Goal: Transaction & Acquisition: Download file/media

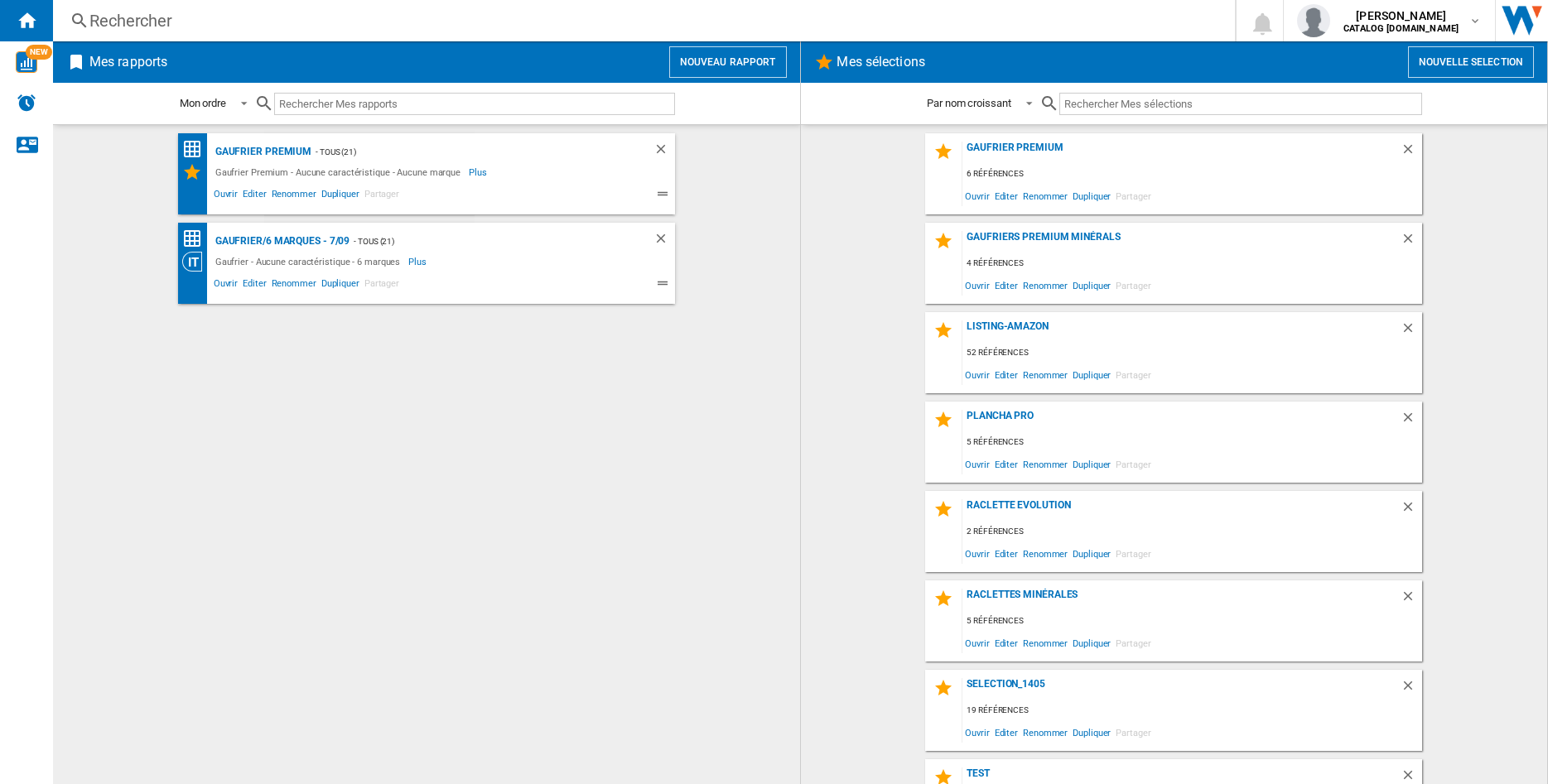
click at [198, 18] on div "Rechercher" at bounding box center [640, 20] width 1102 height 24
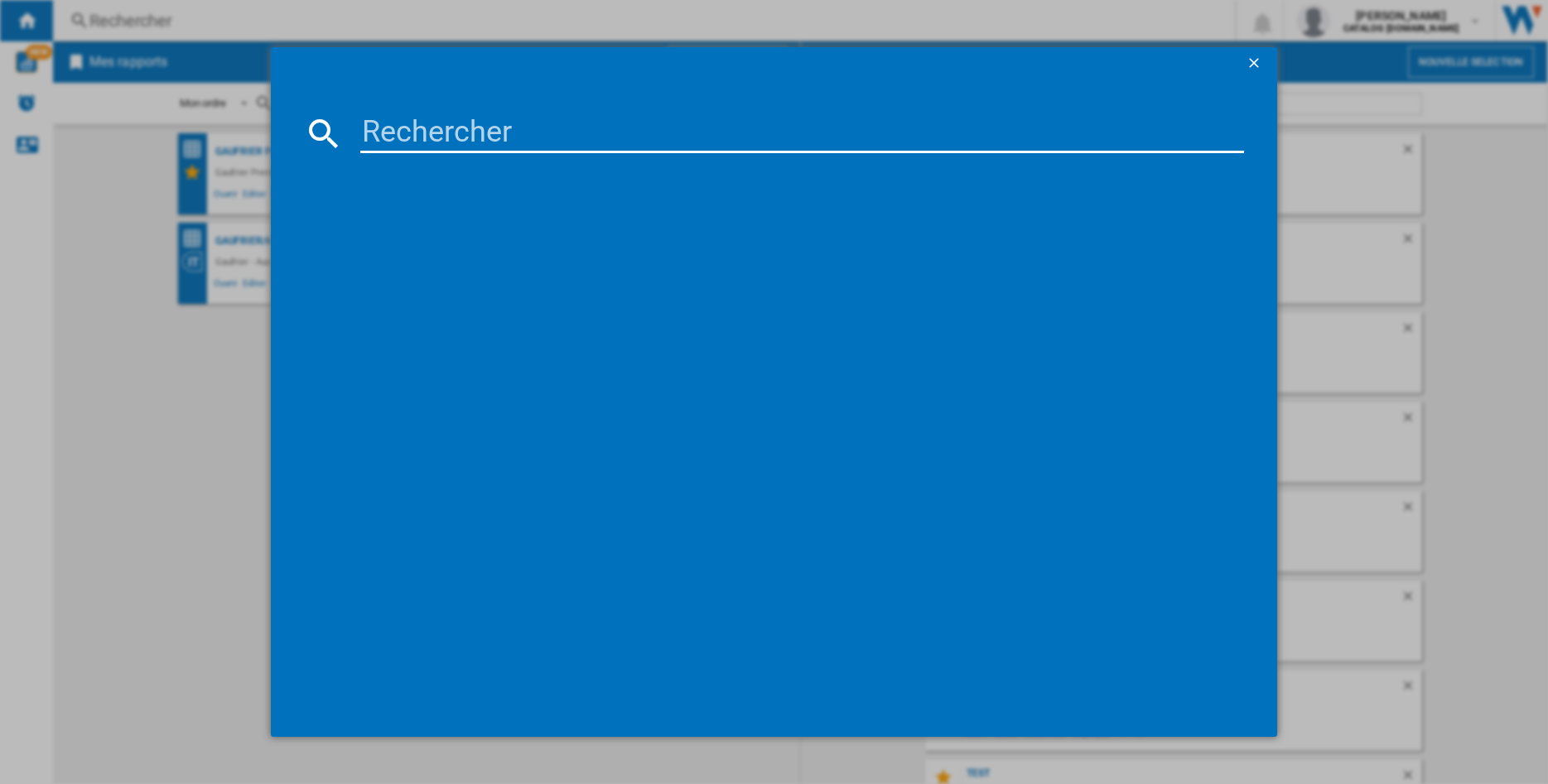
click at [382, 137] on input at bounding box center [802, 133] width 883 height 39
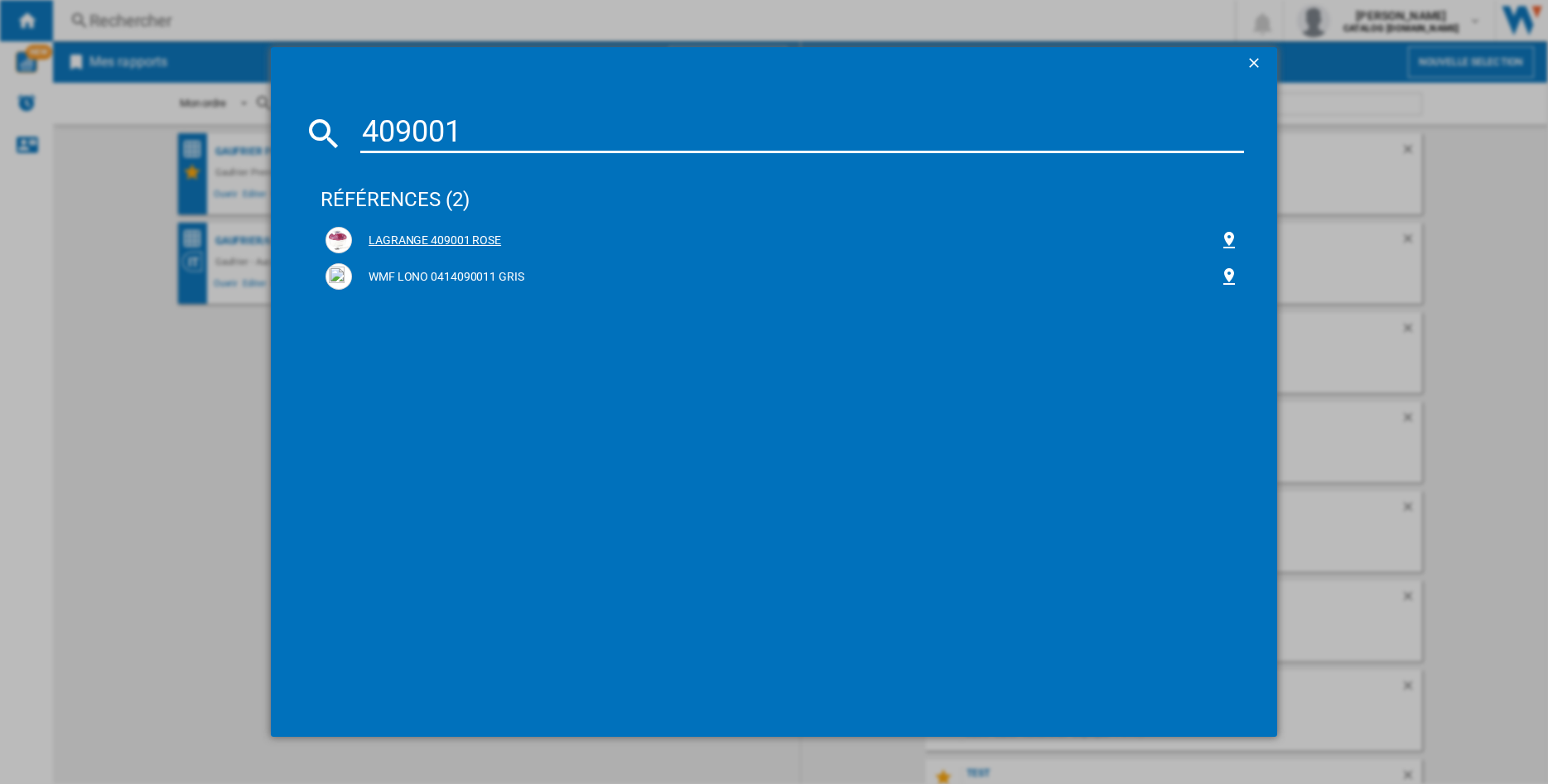
type input "409001"
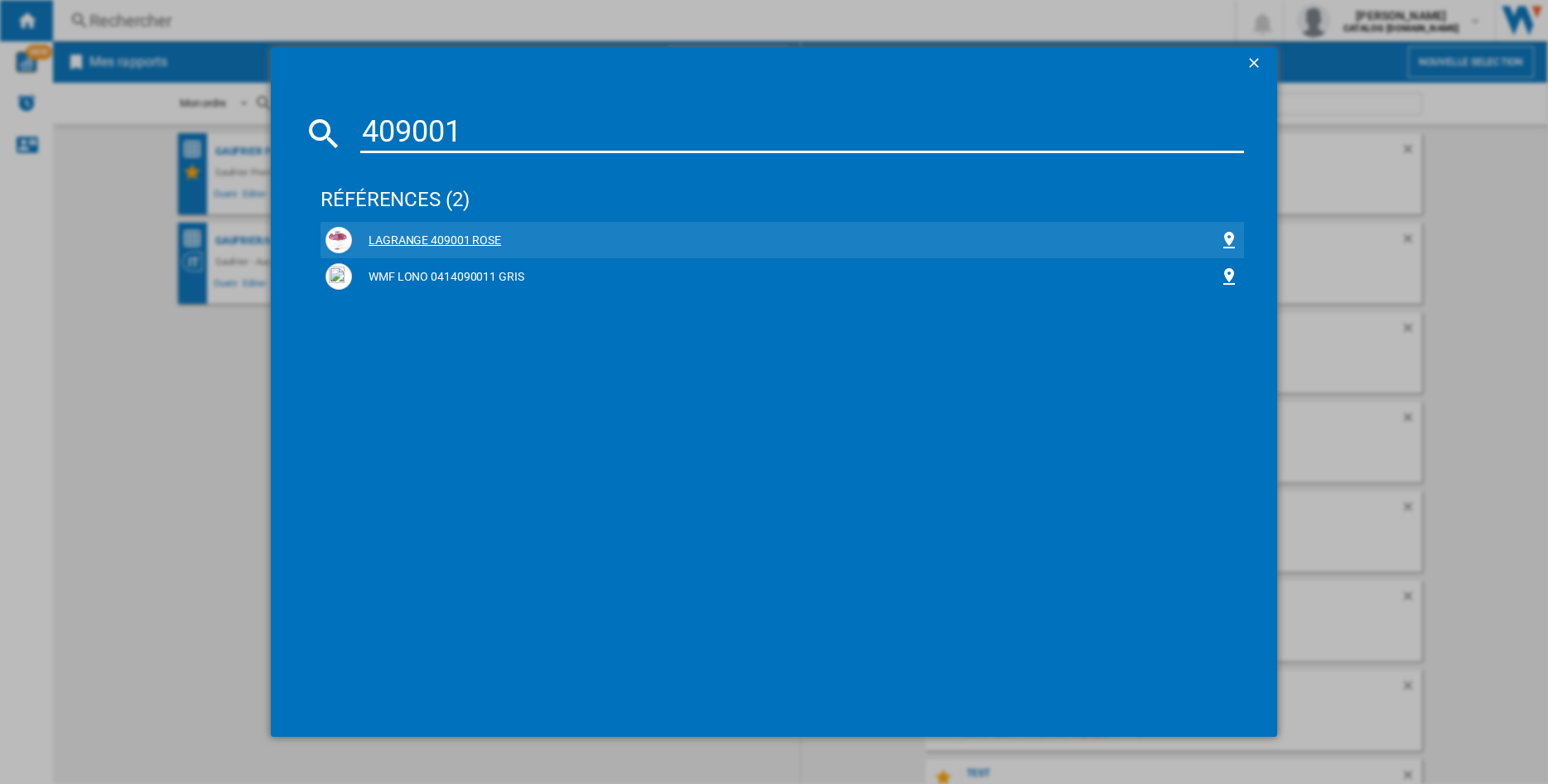
click at [467, 242] on div "LAGRANGE 409001 ROSE" at bounding box center [784, 240] width 867 height 17
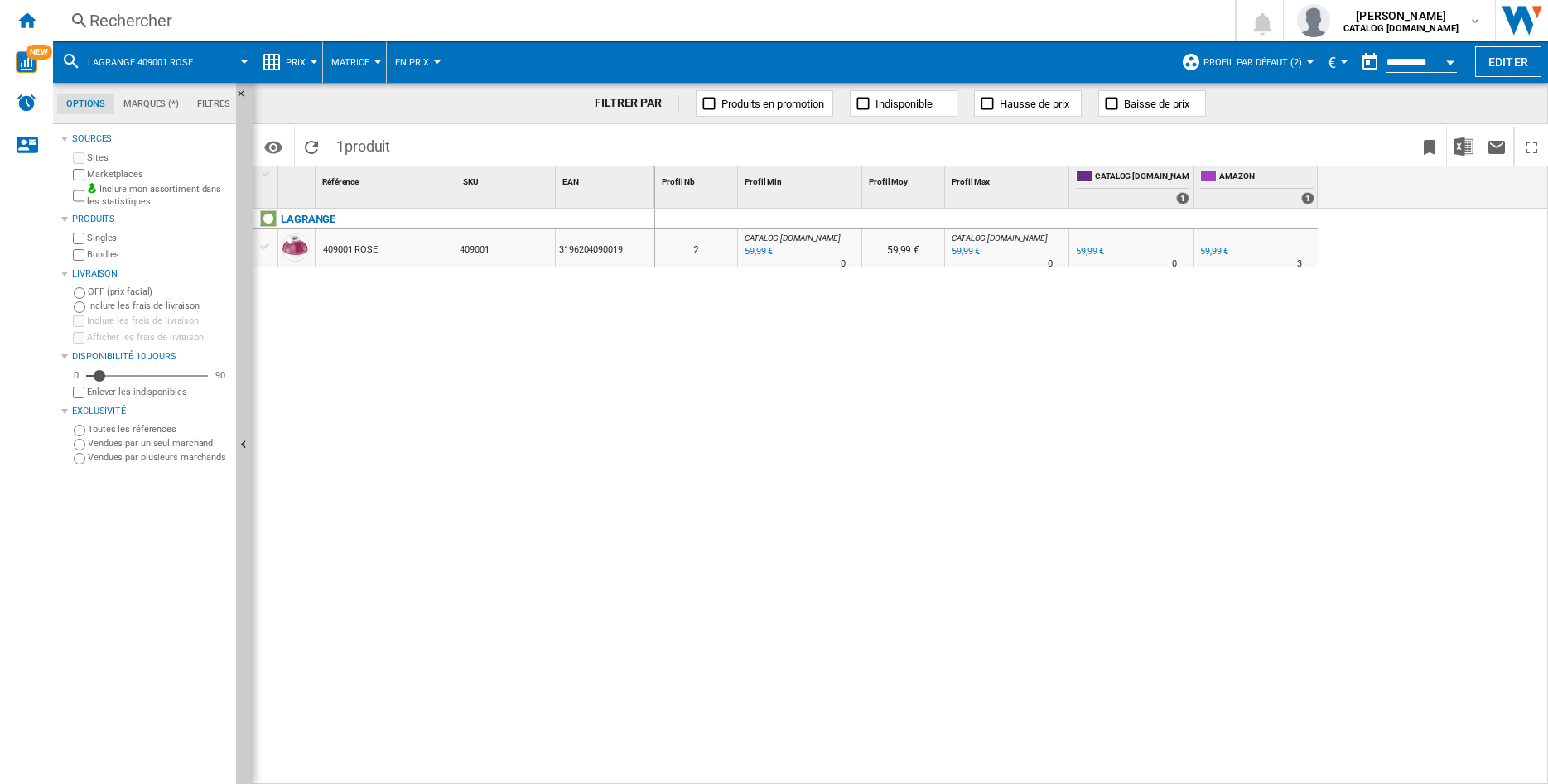
click at [1300, 64] on button "Profil par défaut (2)" at bounding box center [1257, 61] width 107 height 41
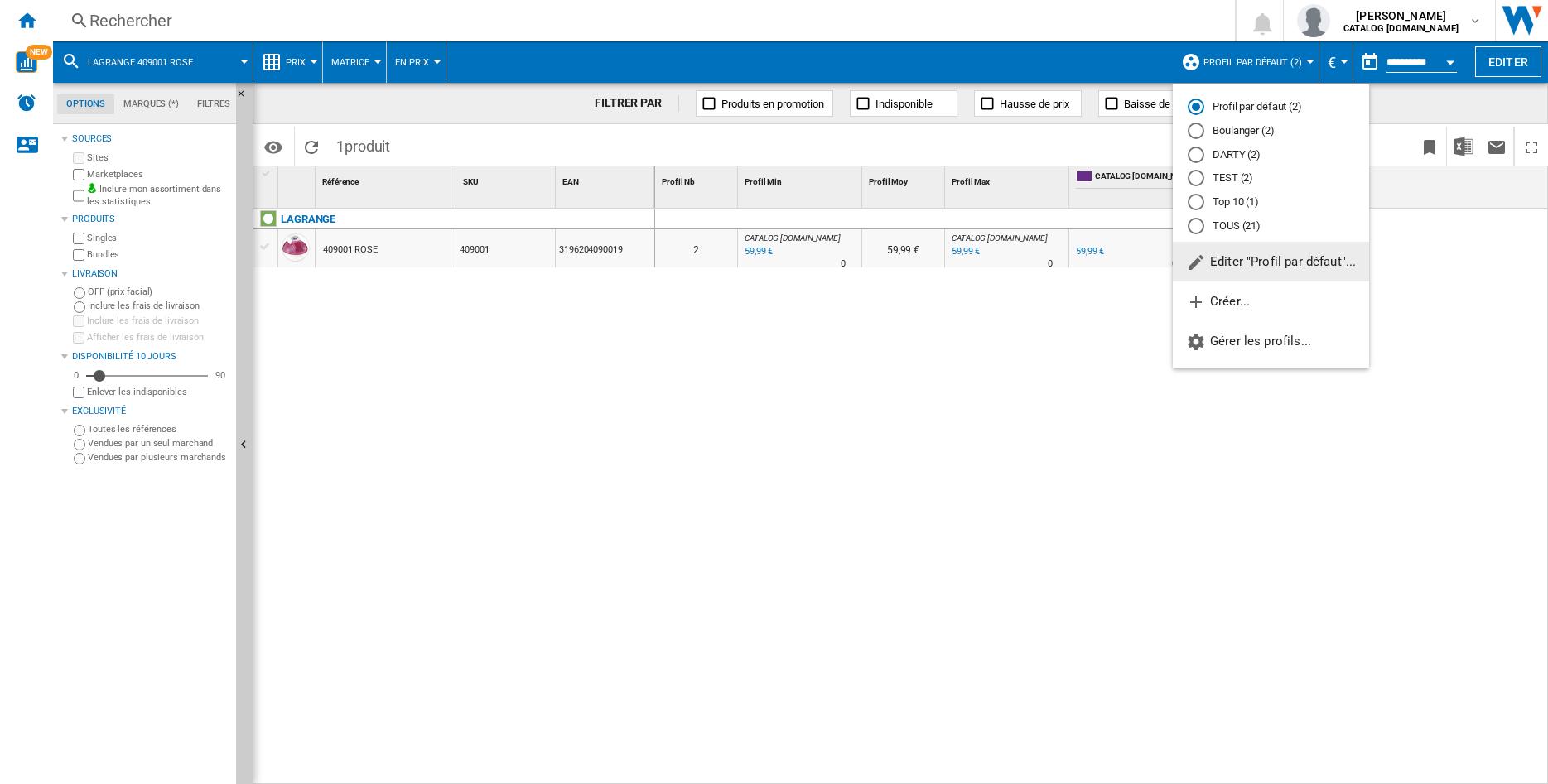
click at [1195, 227] on div "TOUS (21)" at bounding box center [1196, 225] width 17 height 17
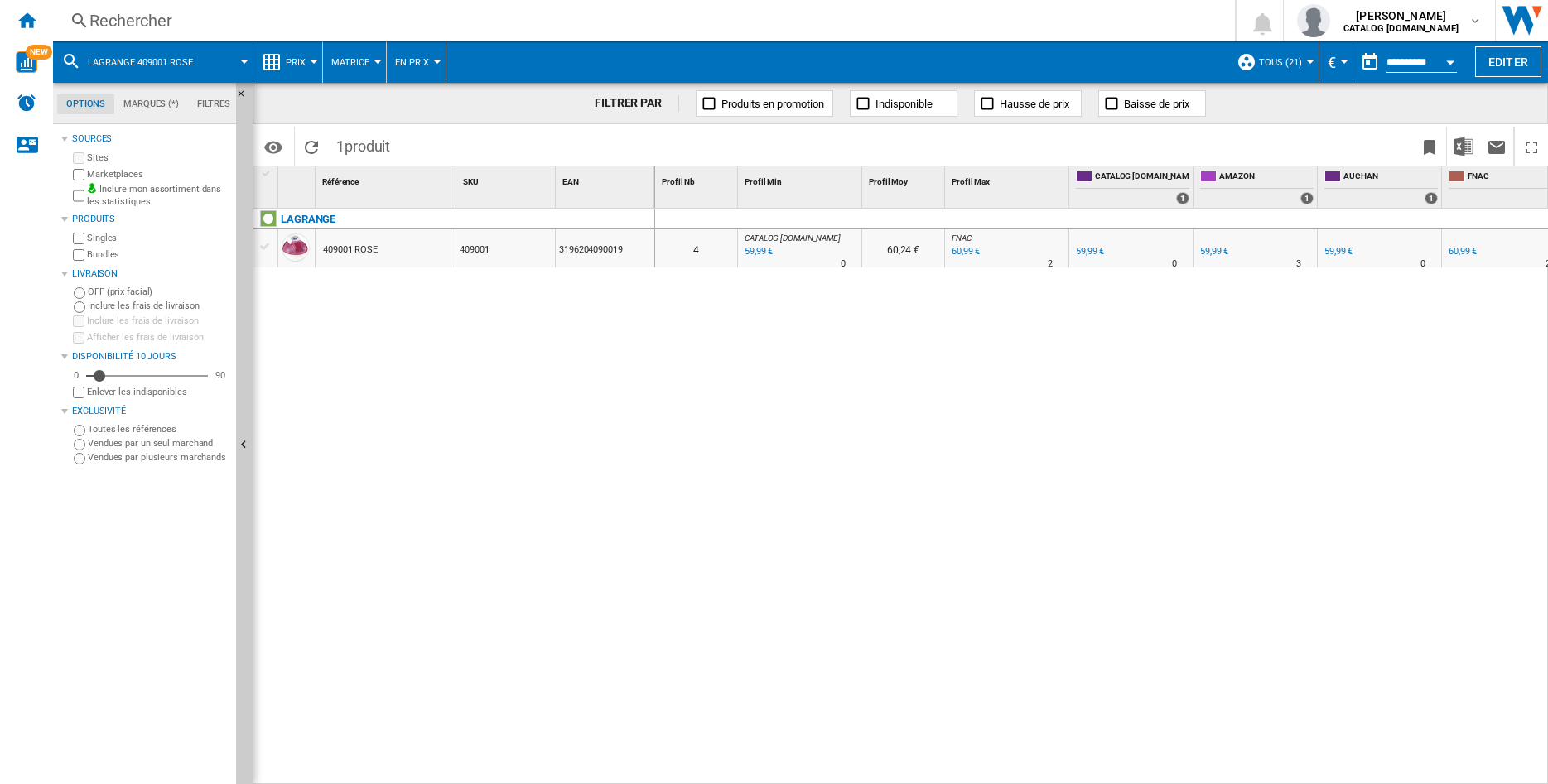
click at [357, 249] on div "409001 ROSE" at bounding box center [350, 250] width 54 height 38
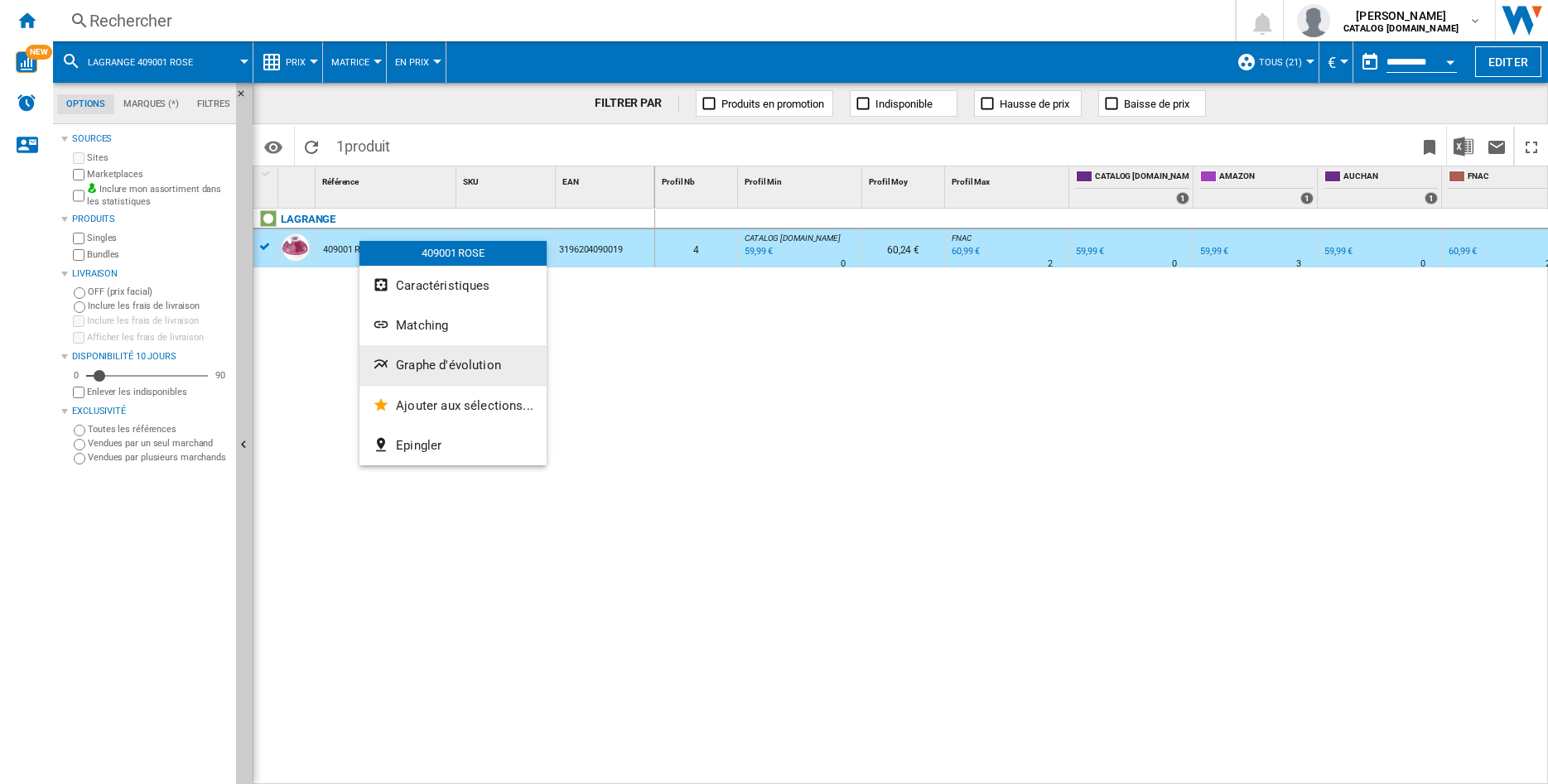
click at [408, 365] on span "Graphe d'évolution" at bounding box center [449, 364] width 105 height 15
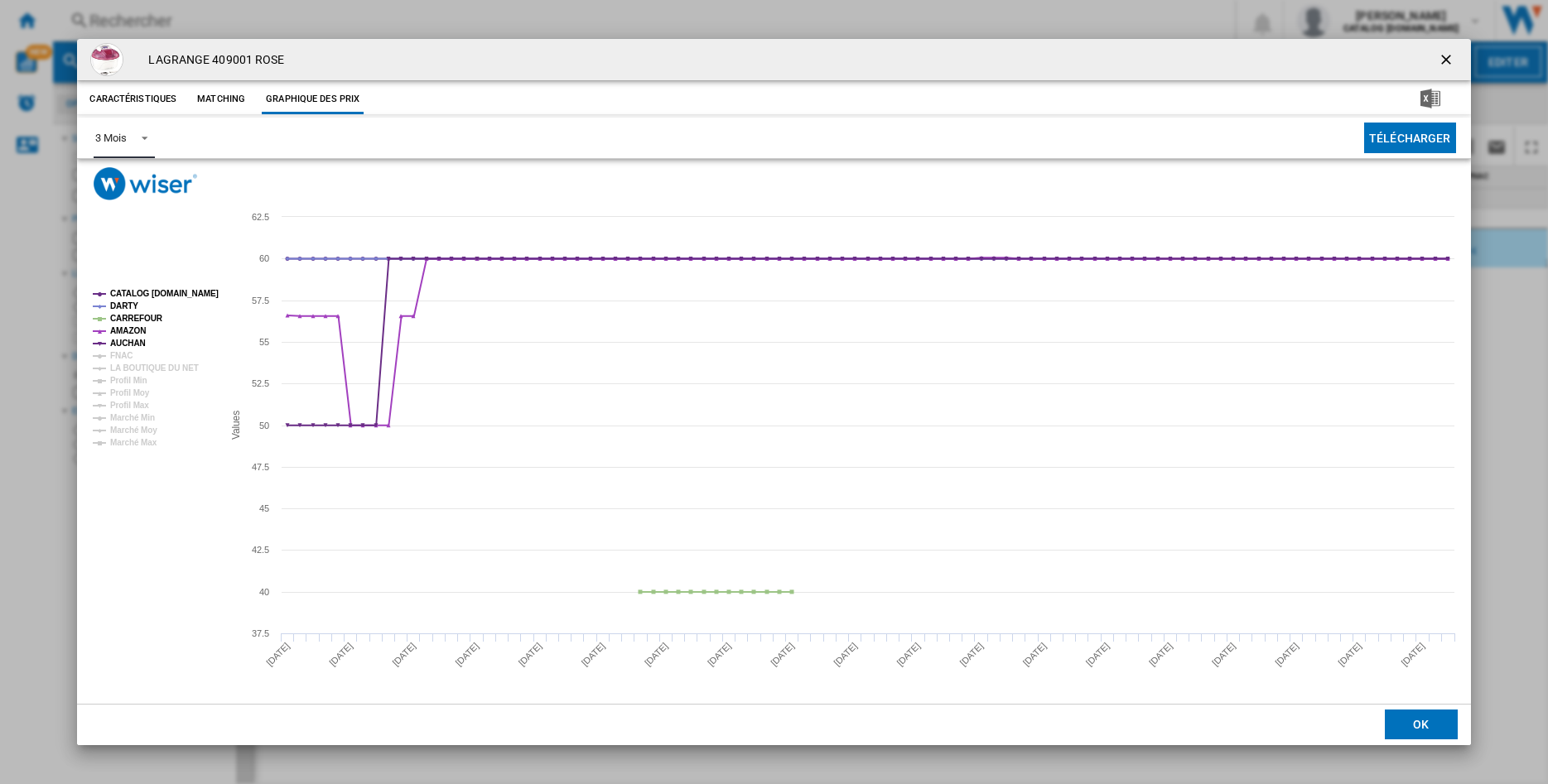
click at [140, 139] on span "Product popup" at bounding box center [140, 136] width 20 height 15
click at [109, 179] on div "6 Mois" at bounding box center [110, 177] width 31 height 15
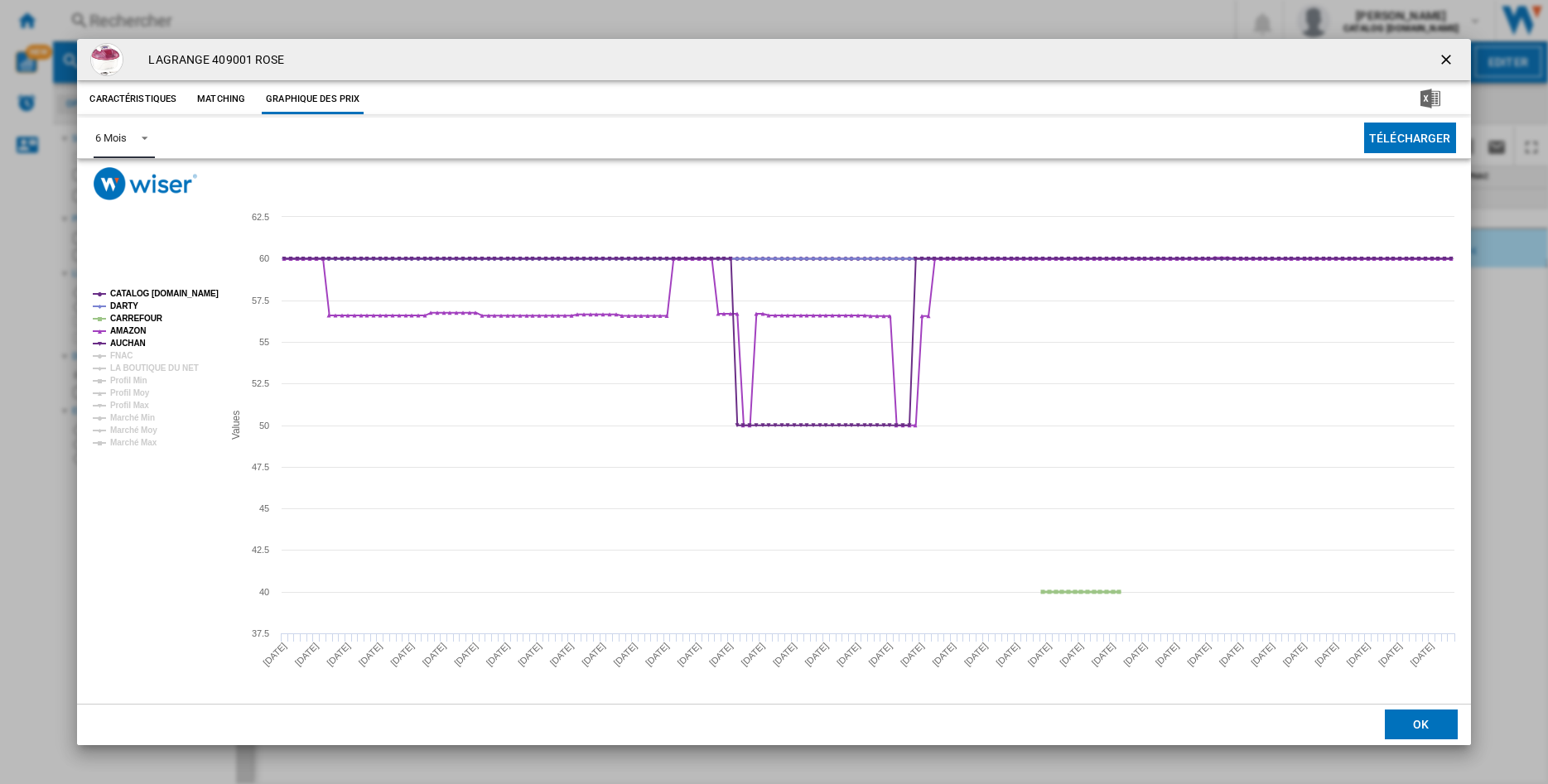
click at [117, 316] on tspan "CARREFOUR" at bounding box center [136, 318] width 53 height 9
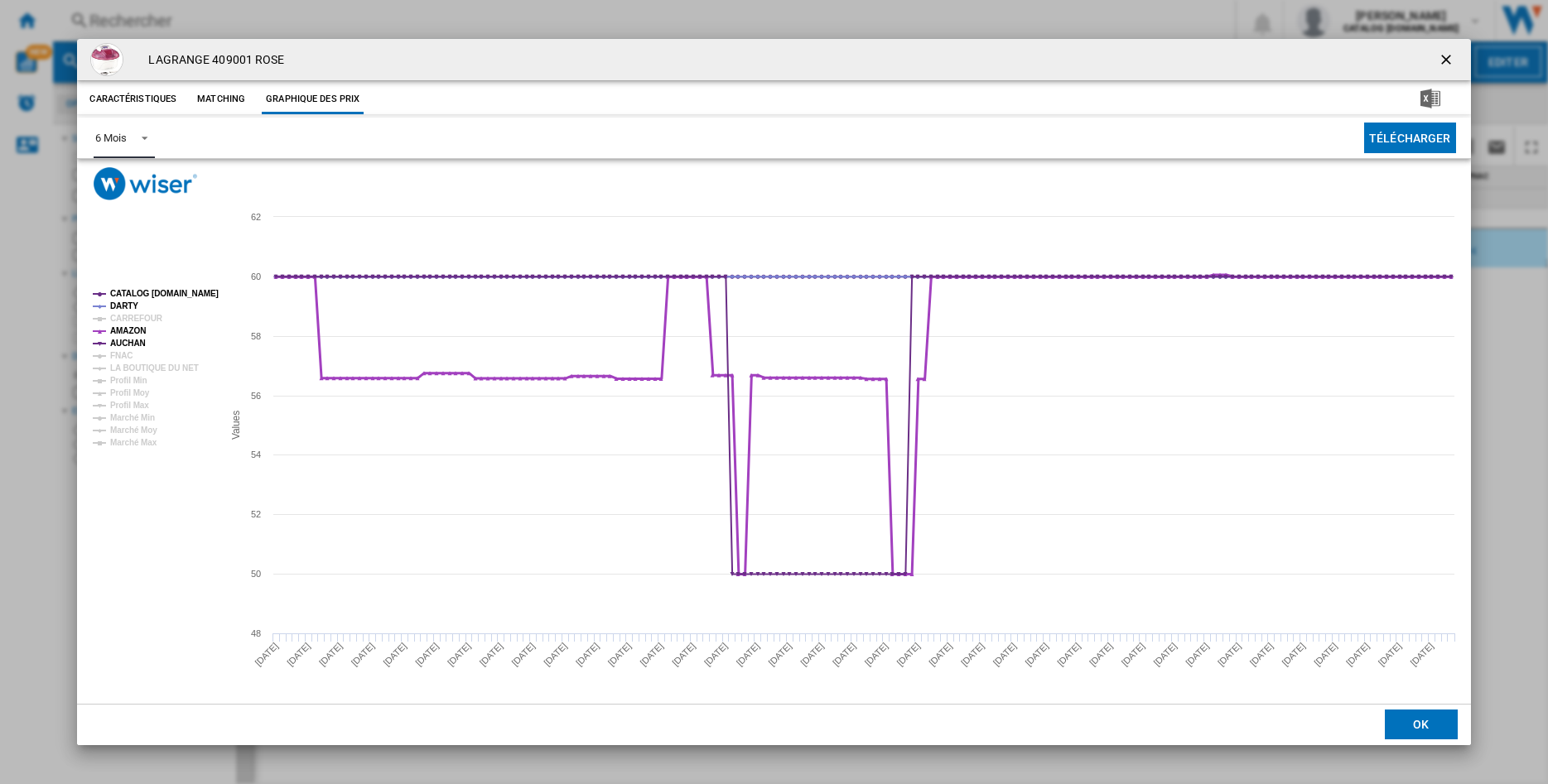
click at [120, 326] on tspan "AMAZON" at bounding box center [128, 330] width 36 height 9
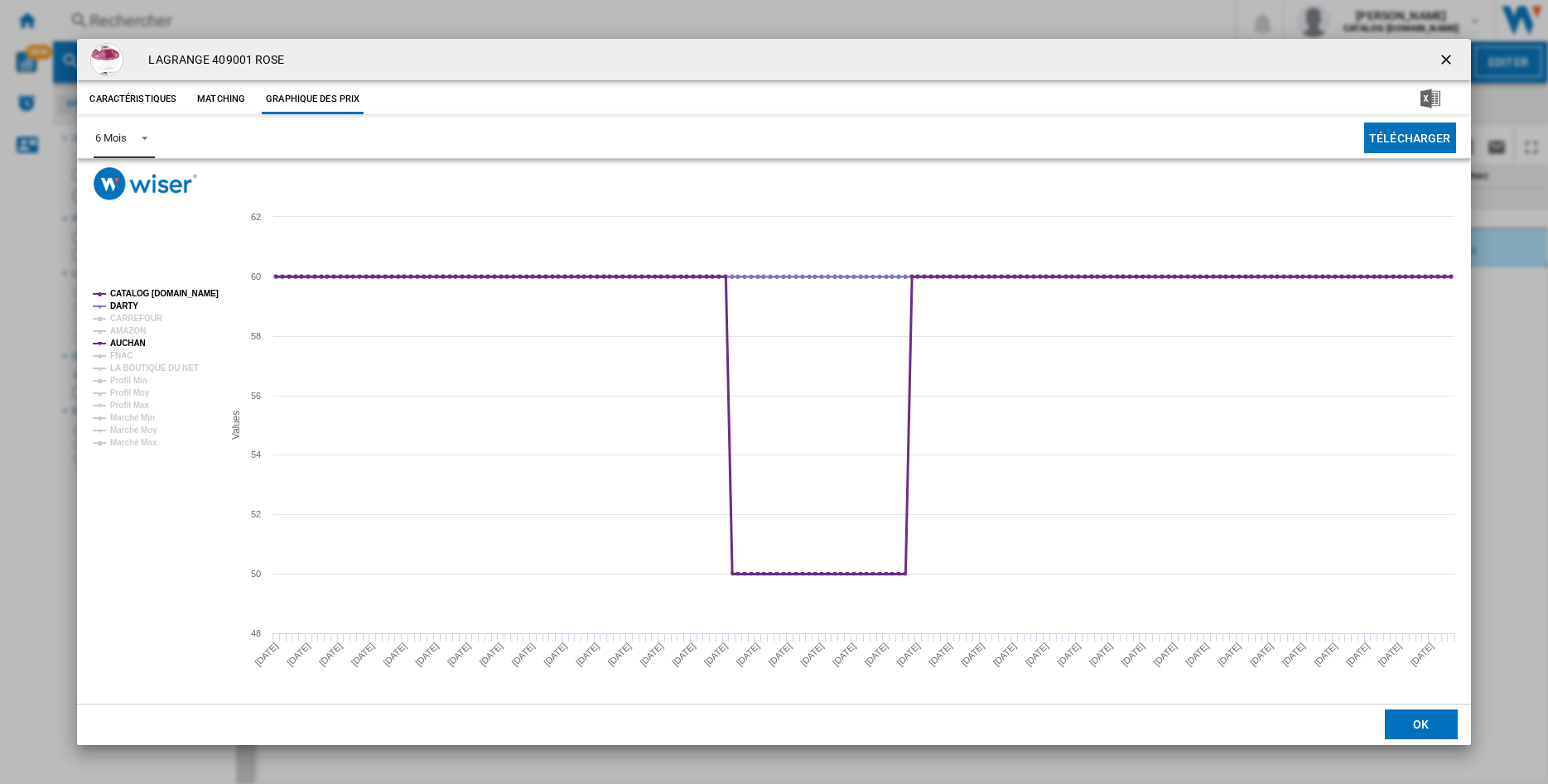
click at [120, 339] on tspan "AUCHAN" at bounding box center [128, 343] width 36 height 9
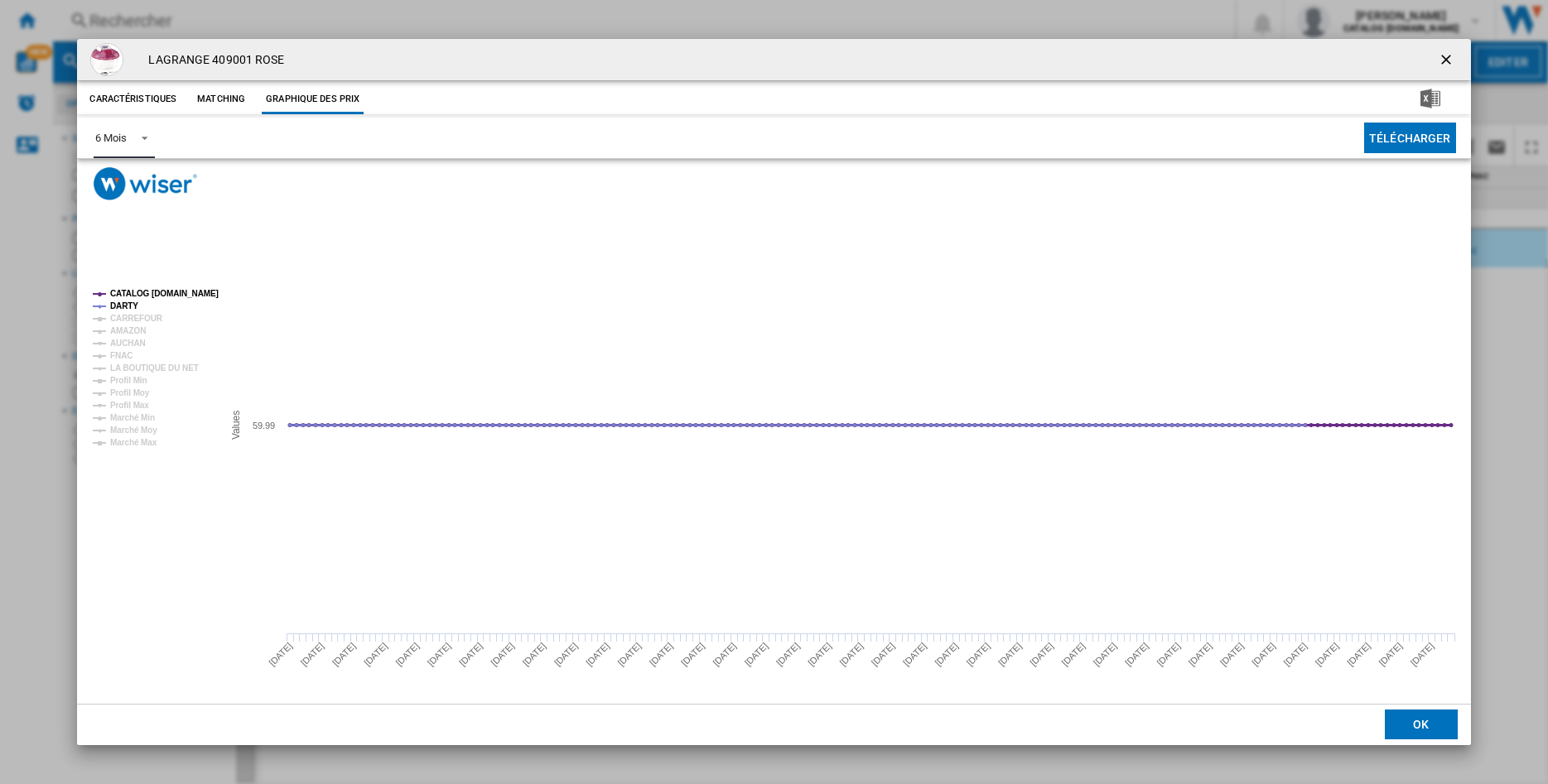
click at [125, 296] on tspan "CATALOG LAGRANGE.FR" at bounding box center [164, 293] width 108 height 9
click at [125, 330] on tspan "AMAZON" at bounding box center [128, 330] width 36 height 9
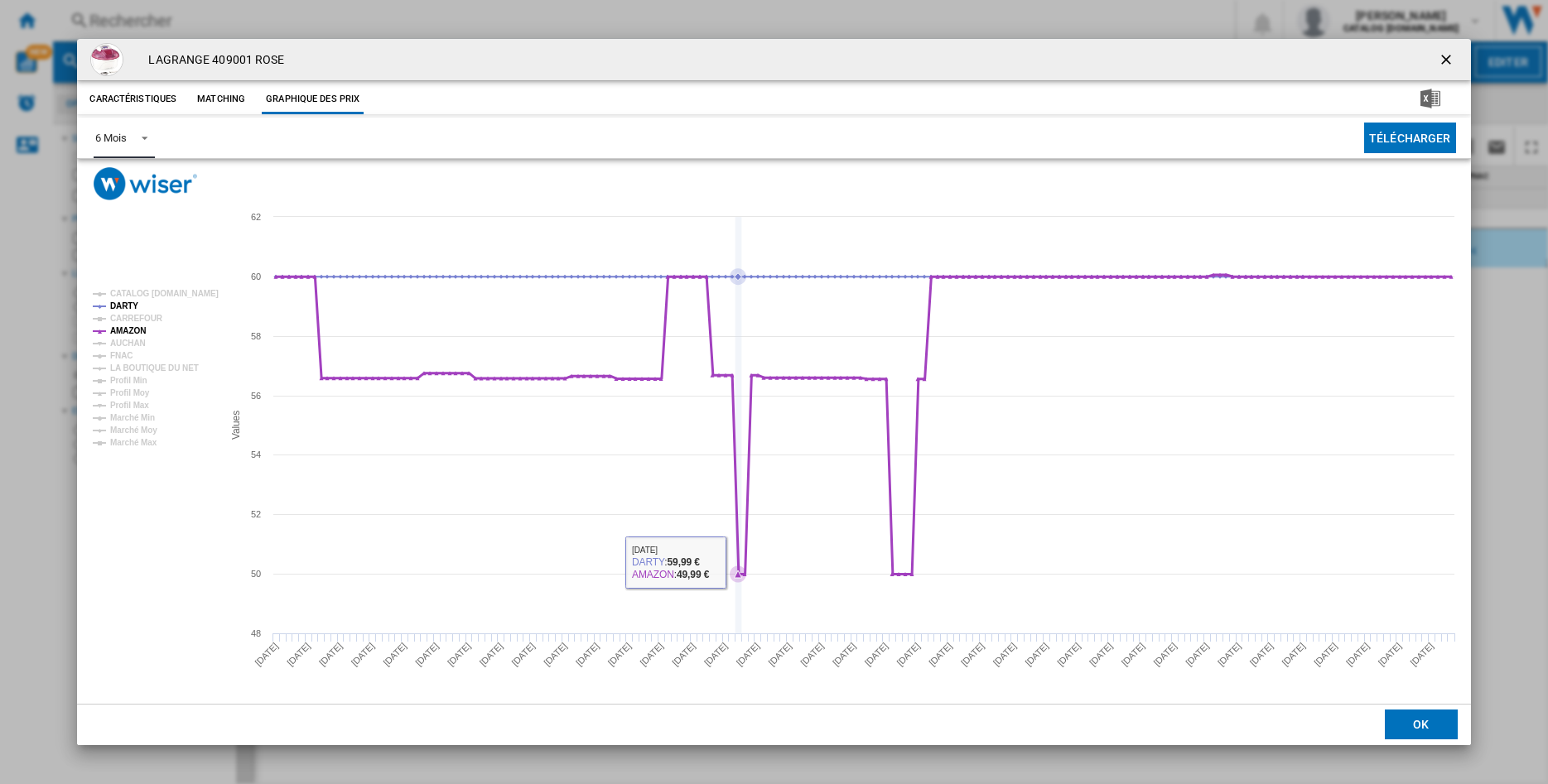
click at [741, 563] on icon "Product popup" at bounding box center [864, 424] width 1191 height 299
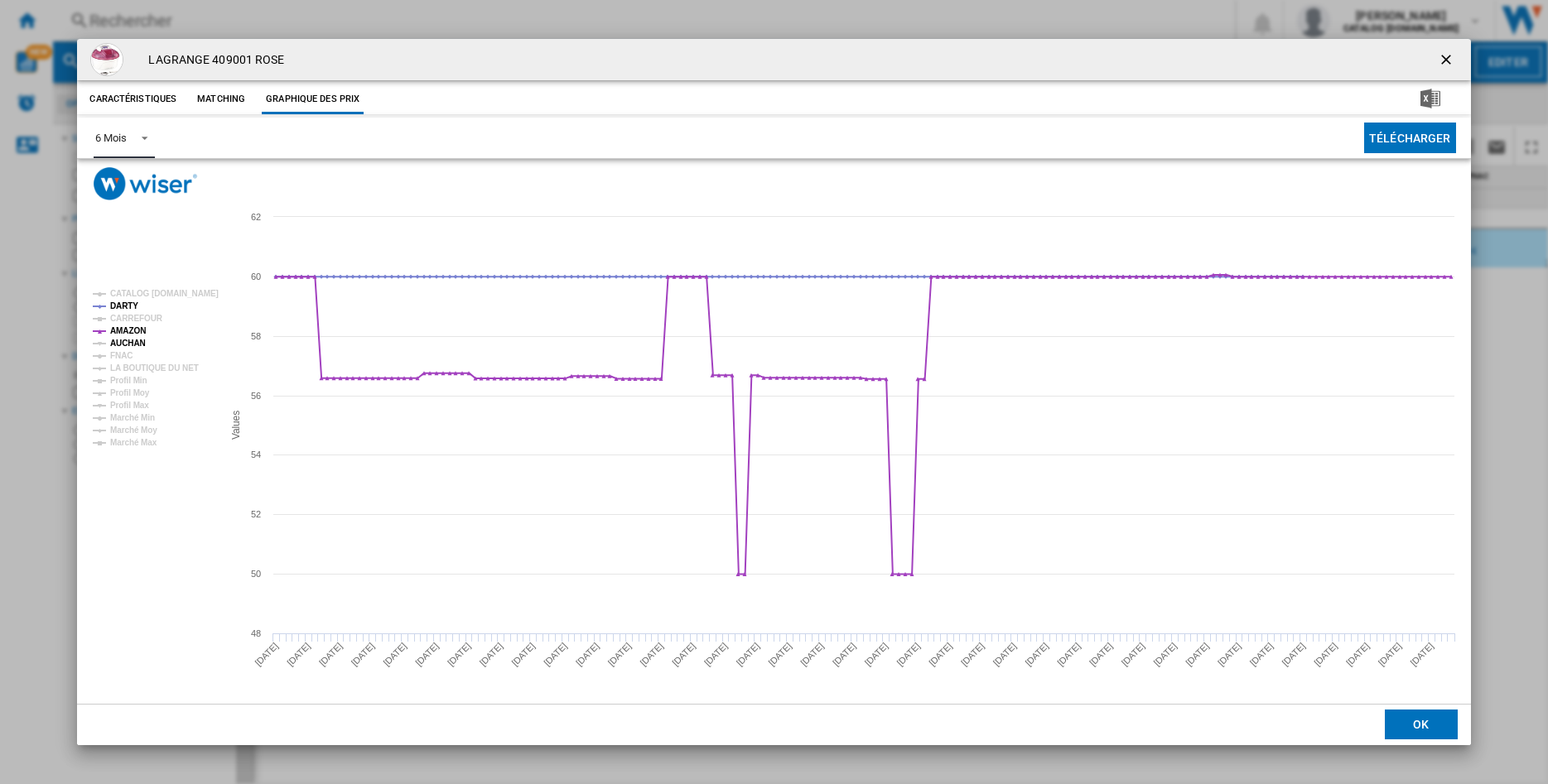
click at [129, 344] on tspan "AUCHAN" at bounding box center [128, 343] width 36 height 9
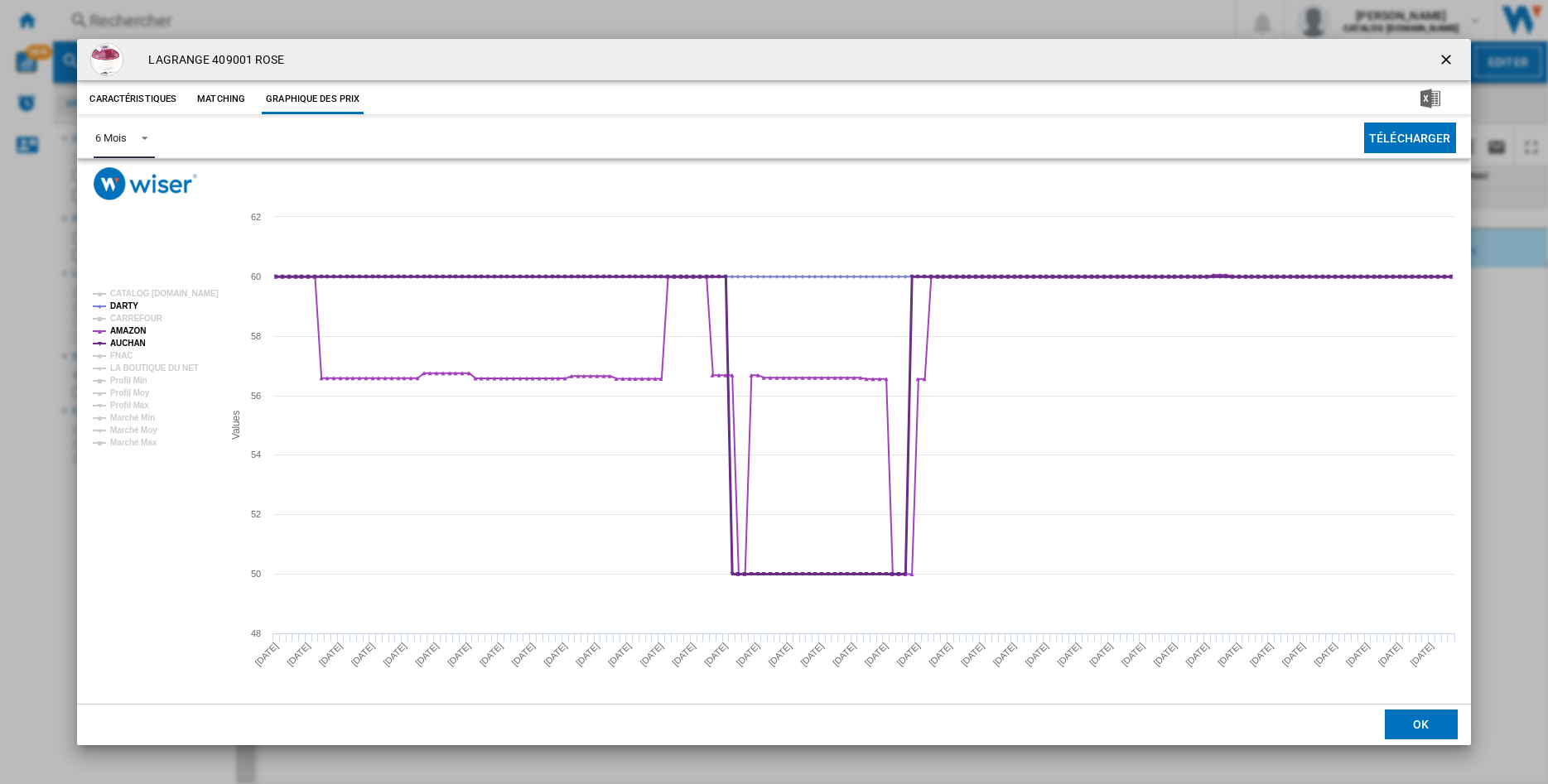
click at [129, 344] on tspan "AUCHAN" at bounding box center [128, 343] width 36 height 9
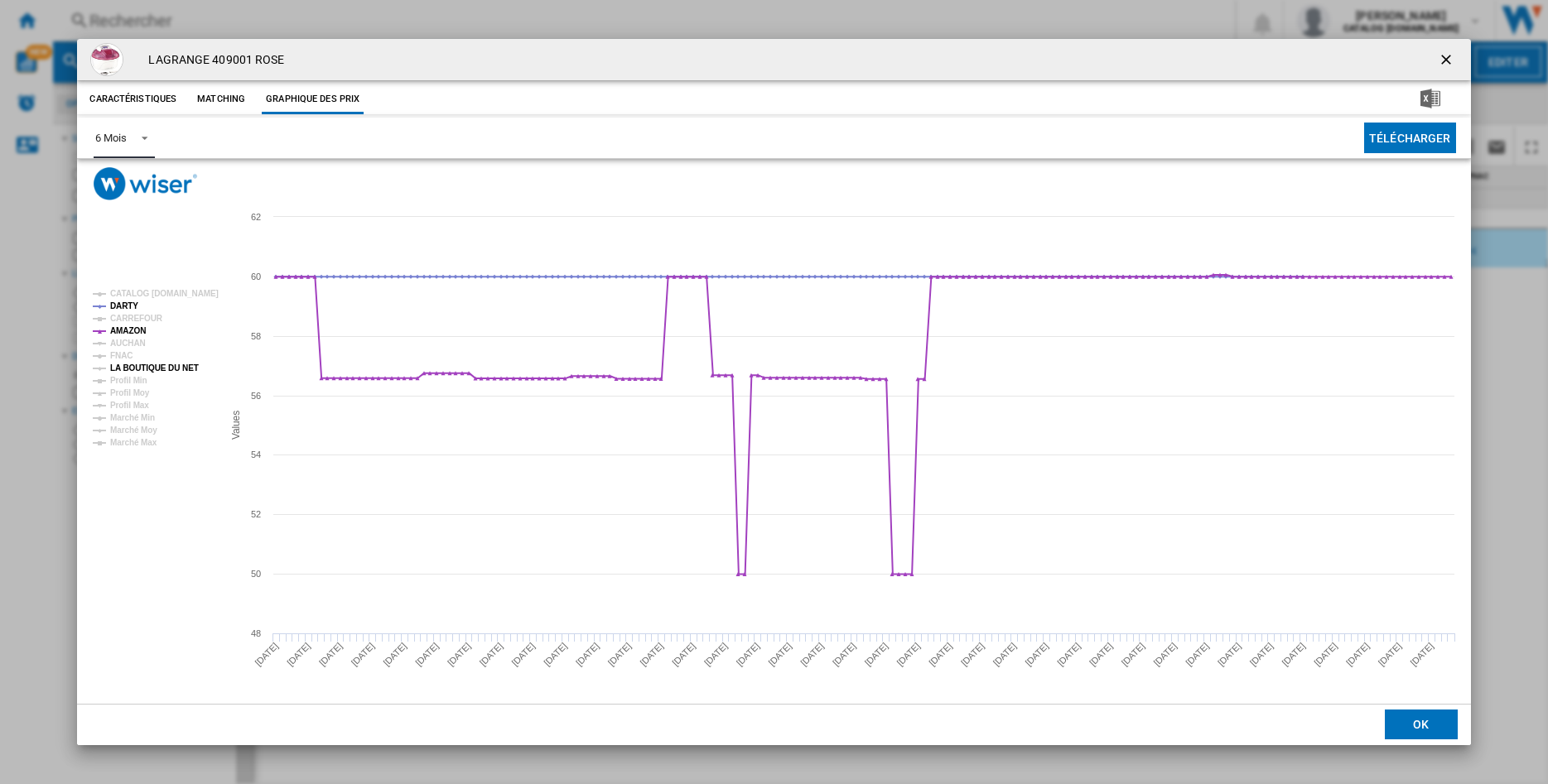
click at [129, 367] on tspan "LA BOUTIQUE DU NET" at bounding box center [154, 368] width 88 height 9
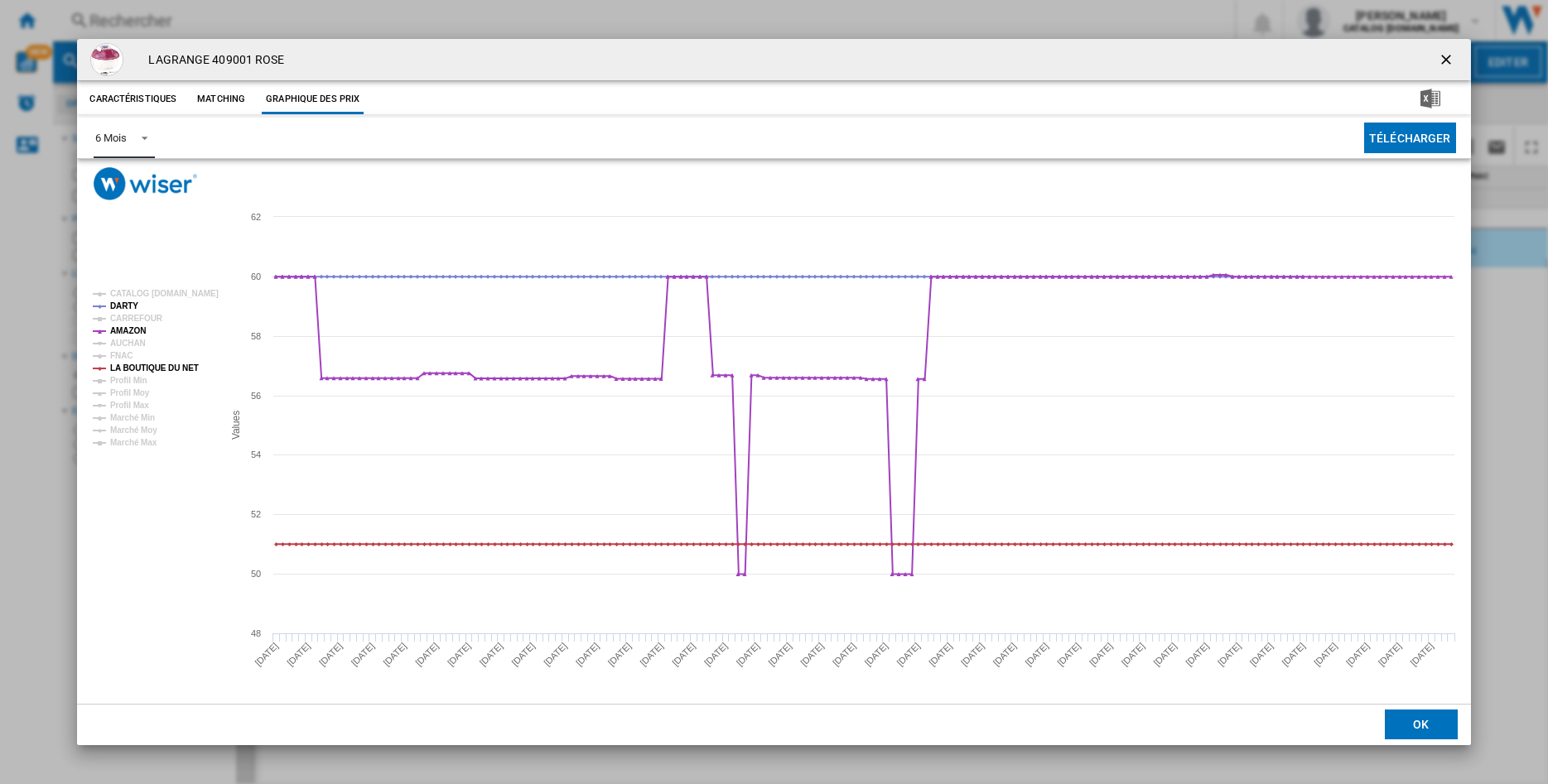
click at [129, 367] on tspan "LA BOUTIQUE DU NET" at bounding box center [154, 368] width 88 height 9
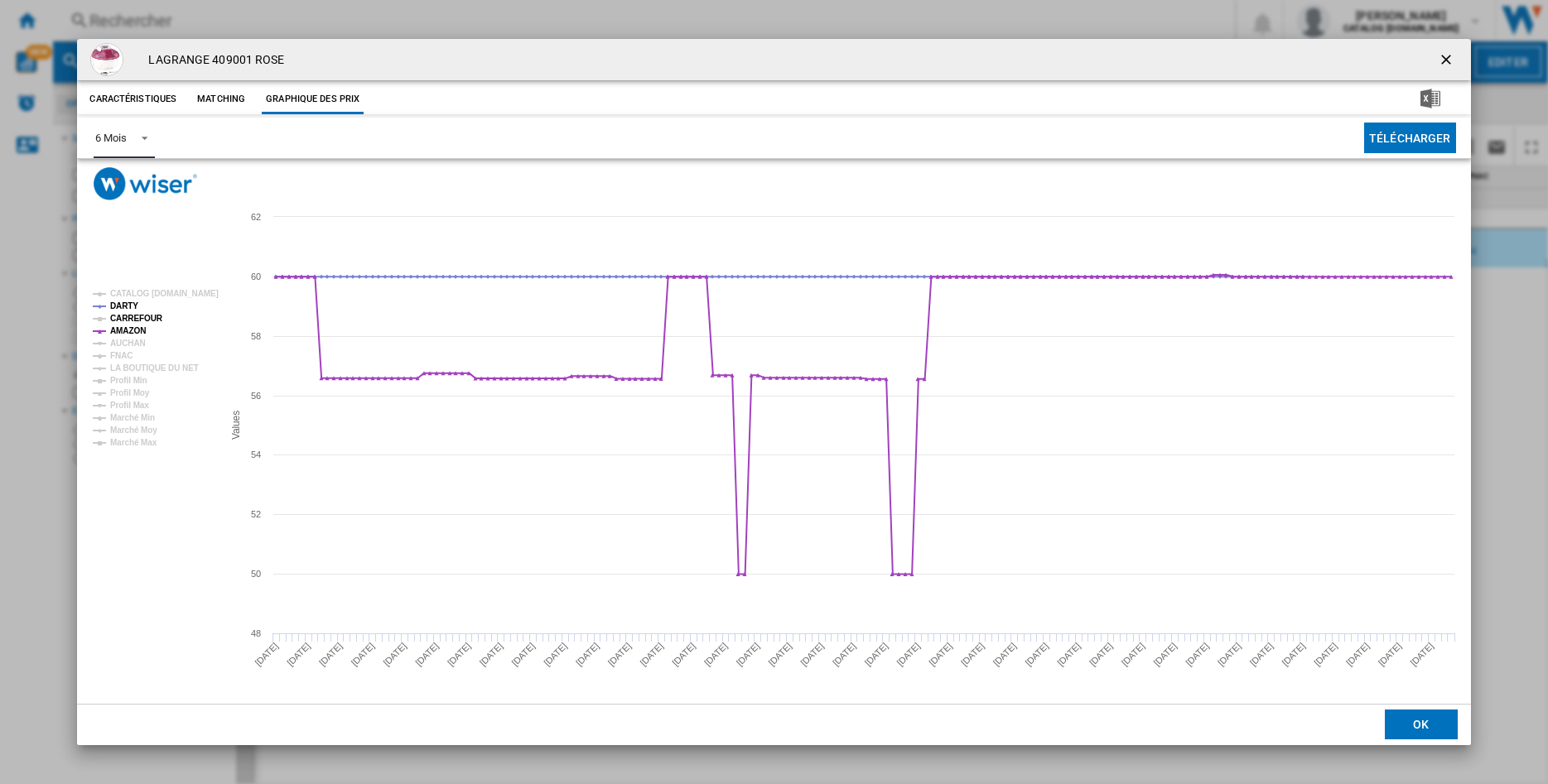
click at [126, 321] on tspan "CARREFOUR" at bounding box center [136, 318] width 53 height 9
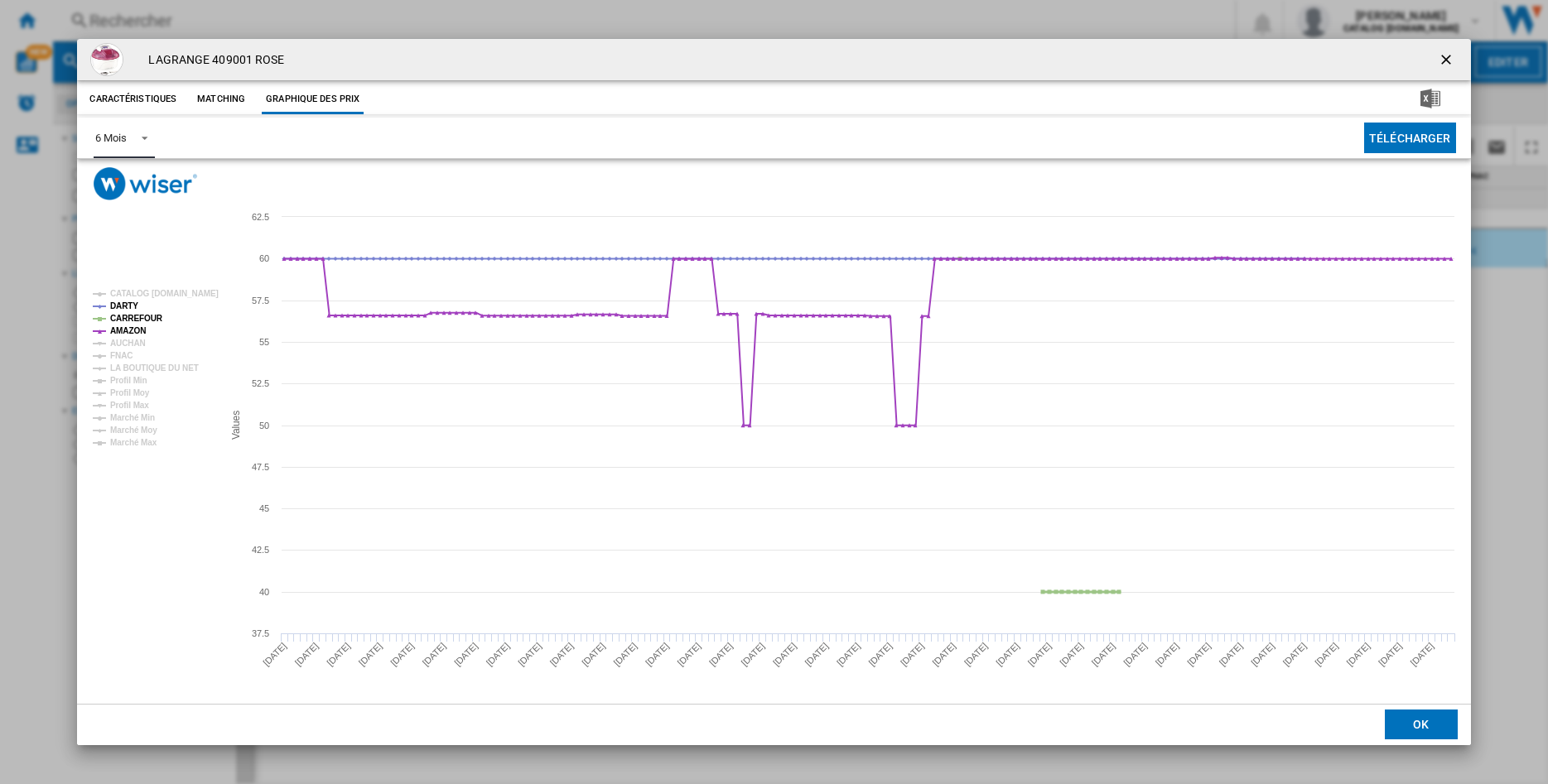
click at [126, 321] on tspan "CARREFOUR" at bounding box center [136, 318] width 53 height 9
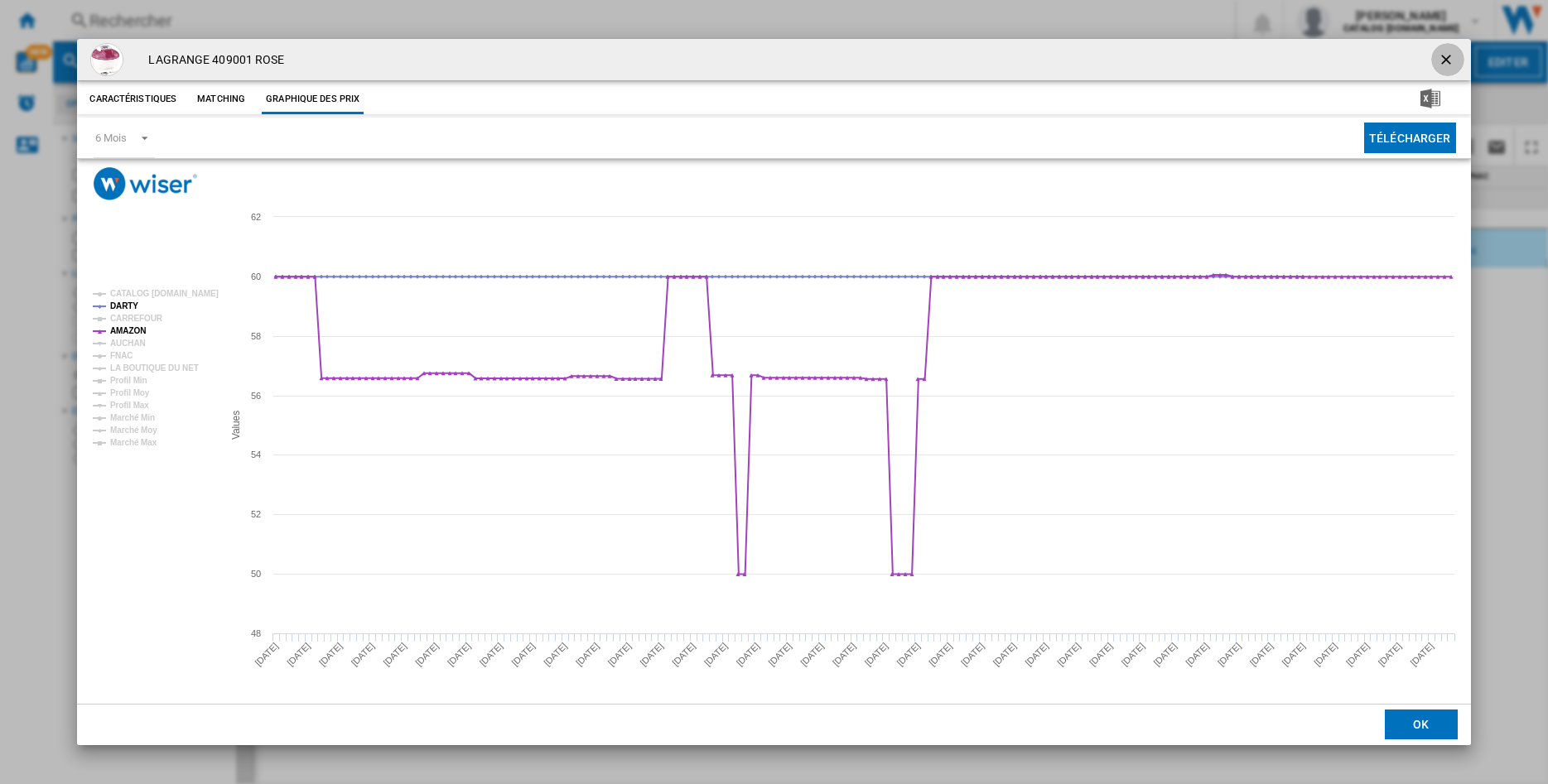
click at [1444, 59] on ng-md-icon "getI18NText('BUTTONS.CLOSE_DIALOG')" at bounding box center [1447, 61] width 20 height 20
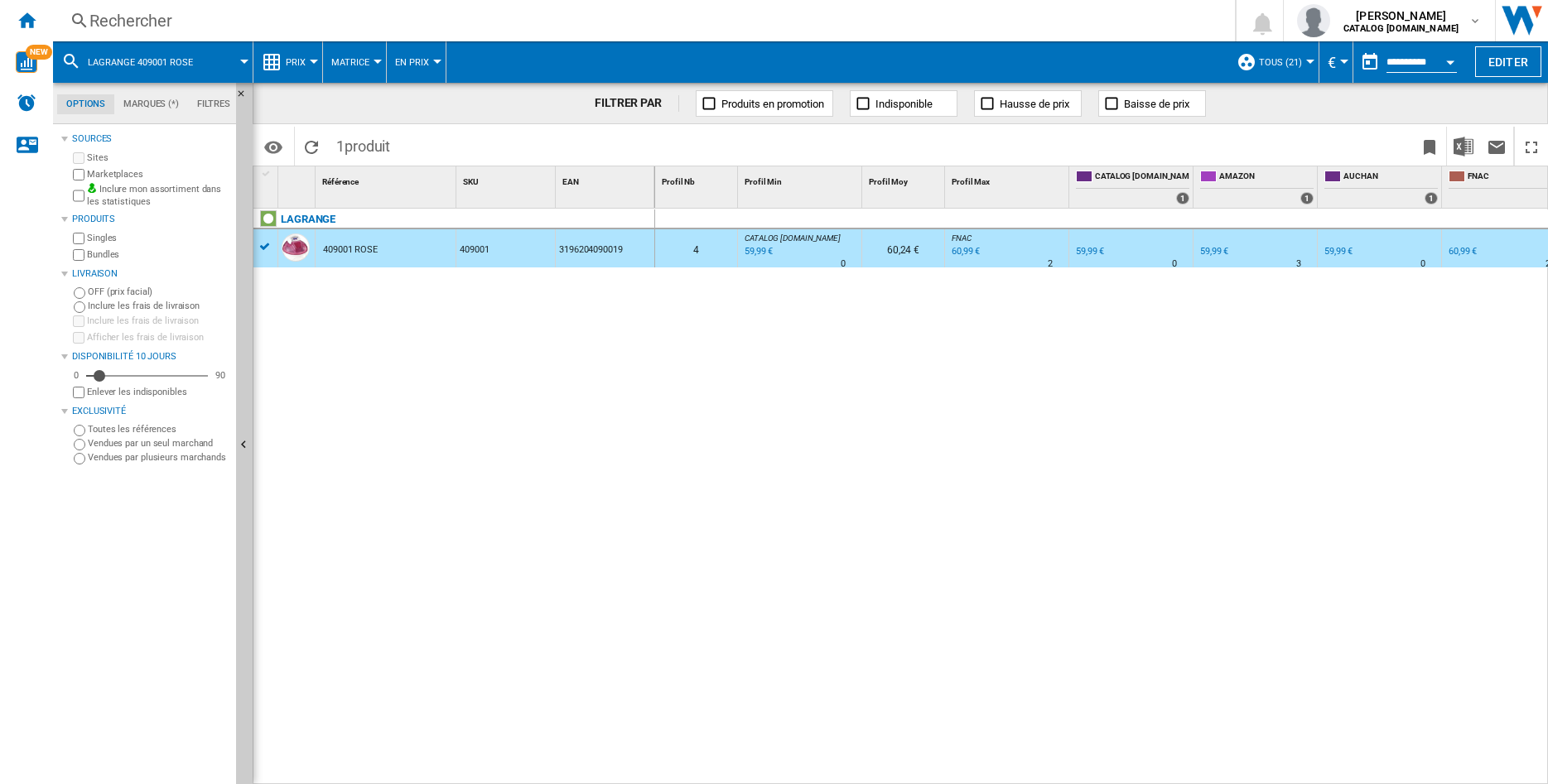
click at [344, 253] on div "409001 ROSE" at bounding box center [350, 250] width 54 height 38
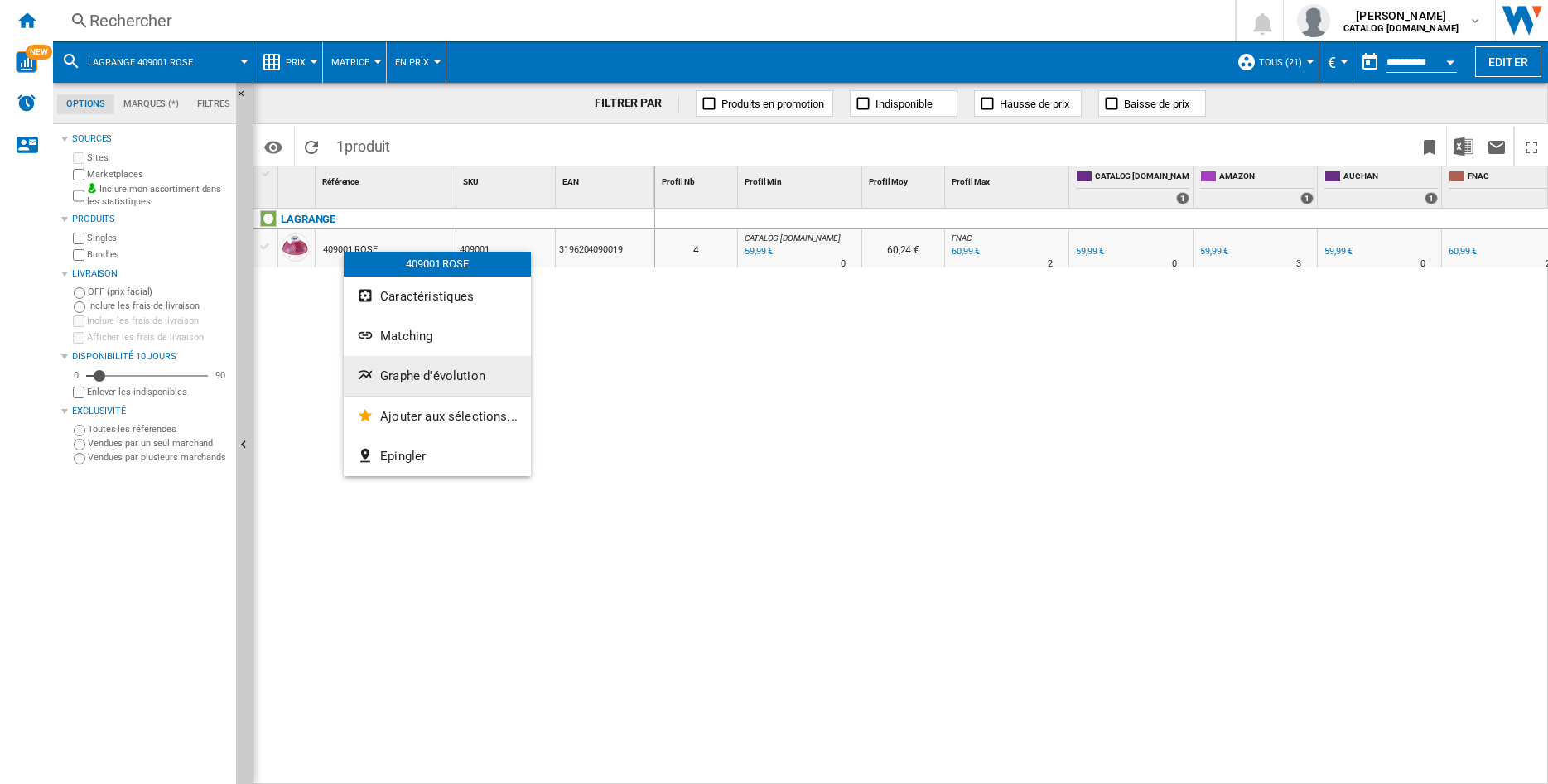
click at [388, 373] on span "Graphe d'évolution" at bounding box center [433, 375] width 105 height 15
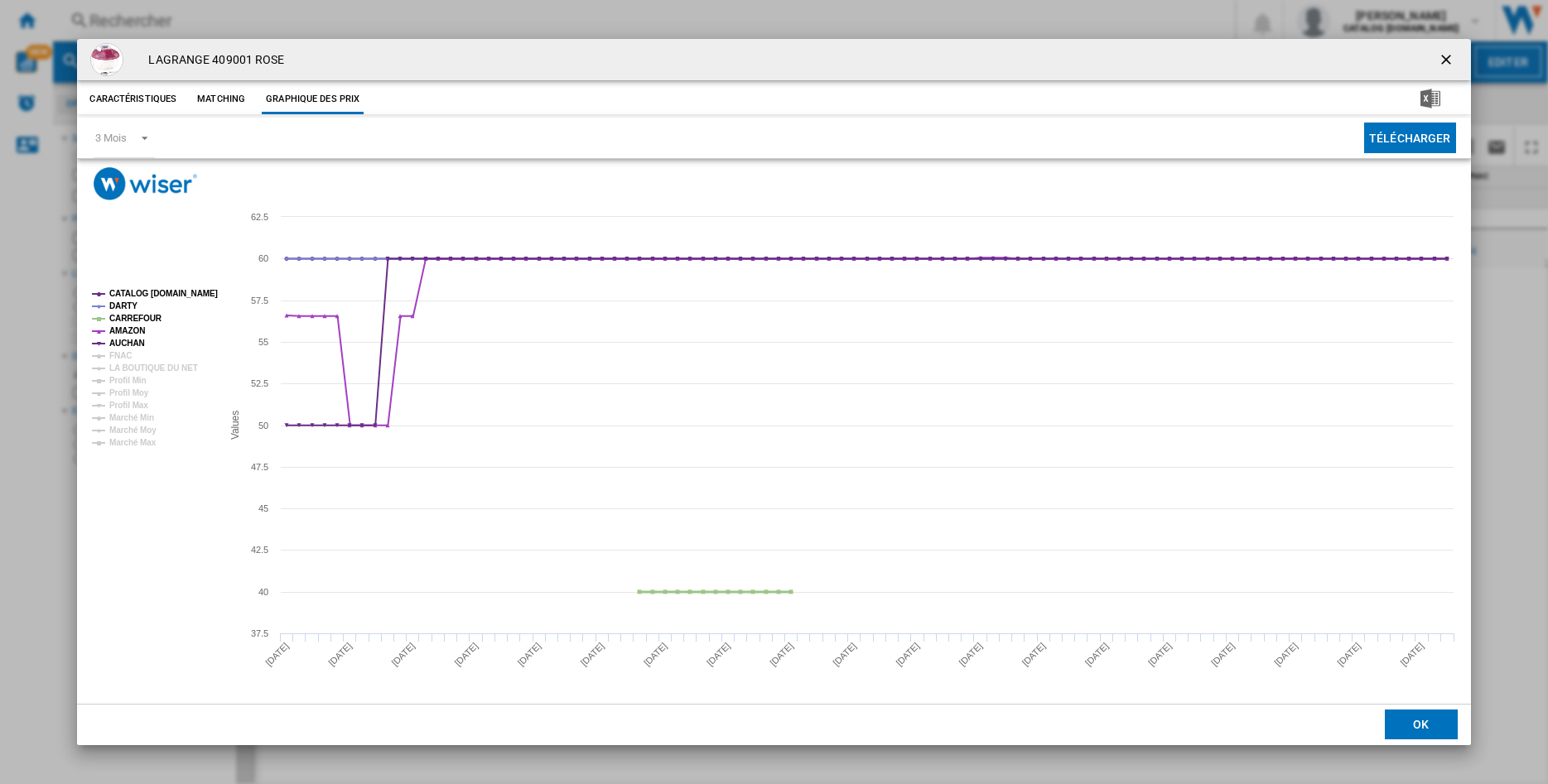
click at [132, 320] on tspan "CARREFOUR" at bounding box center [136, 318] width 53 height 9
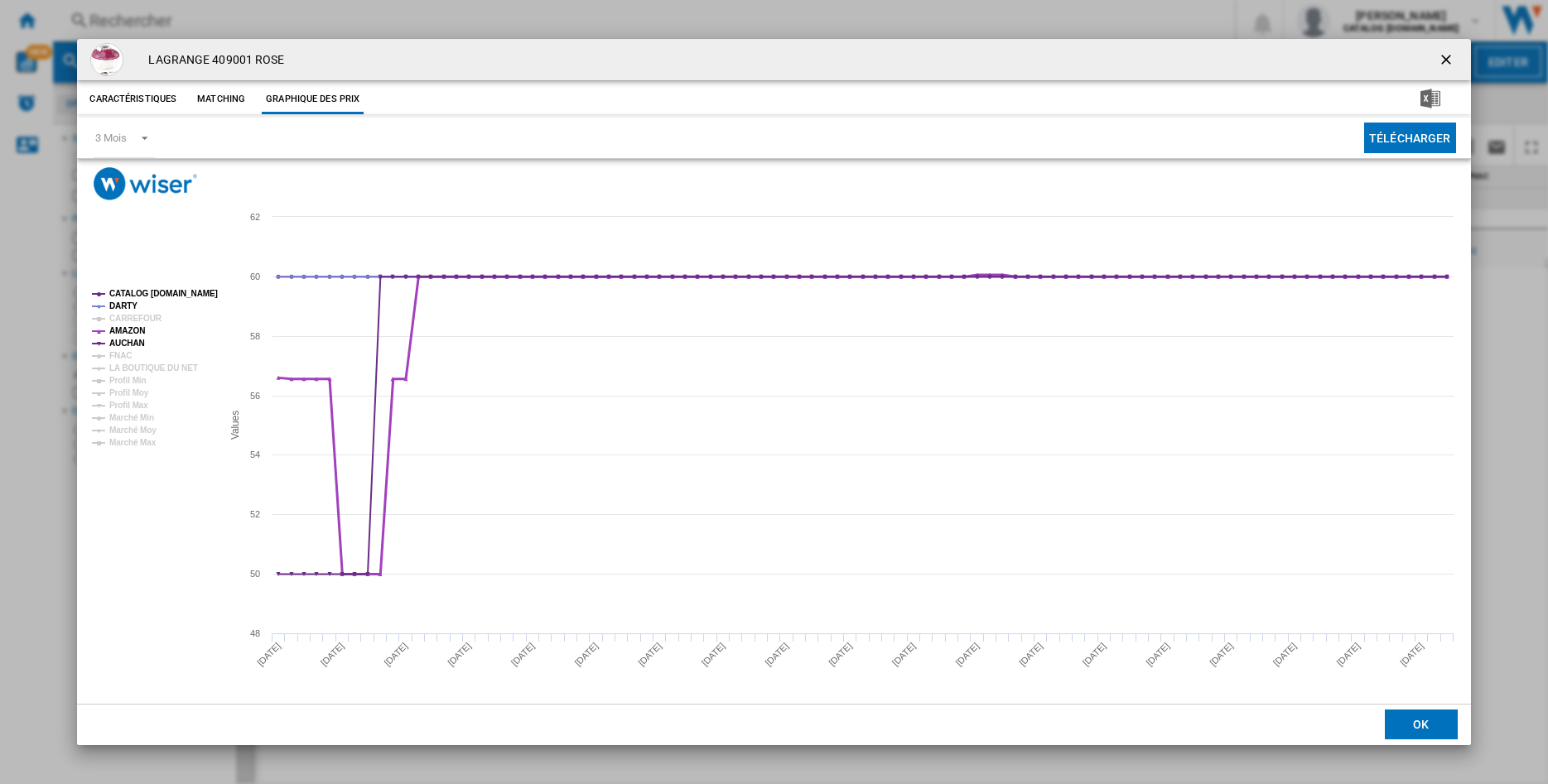
click at [129, 331] on tspan "AMAZON" at bounding box center [127, 330] width 36 height 9
click at [126, 341] on tspan "AUCHAN" at bounding box center [127, 343] width 36 height 9
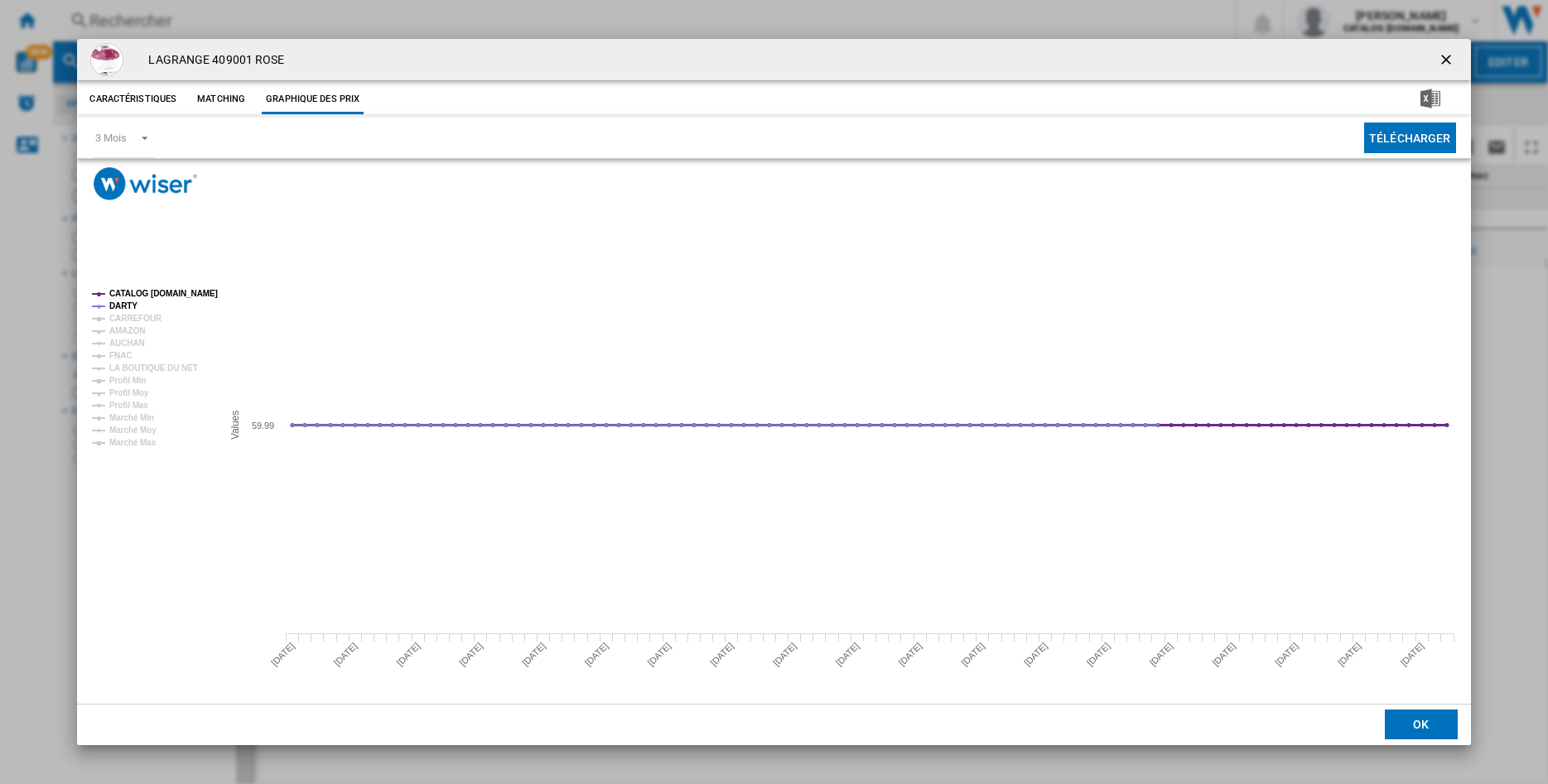
click at [139, 295] on tspan "CATALOG LAGRANGE.FR" at bounding box center [164, 293] width 108 height 9
click at [136, 142] on span "Product popup" at bounding box center [140, 136] width 20 height 15
click at [103, 183] on div "6 Mois" at bounding box center [110, 177] width 31 height 15
click at [1443, 61] on ng-md-icon "getI18NText('BUTTONS.CLOSE_DIALOG')" at bounding box center [1447, 61] width 20 height 20
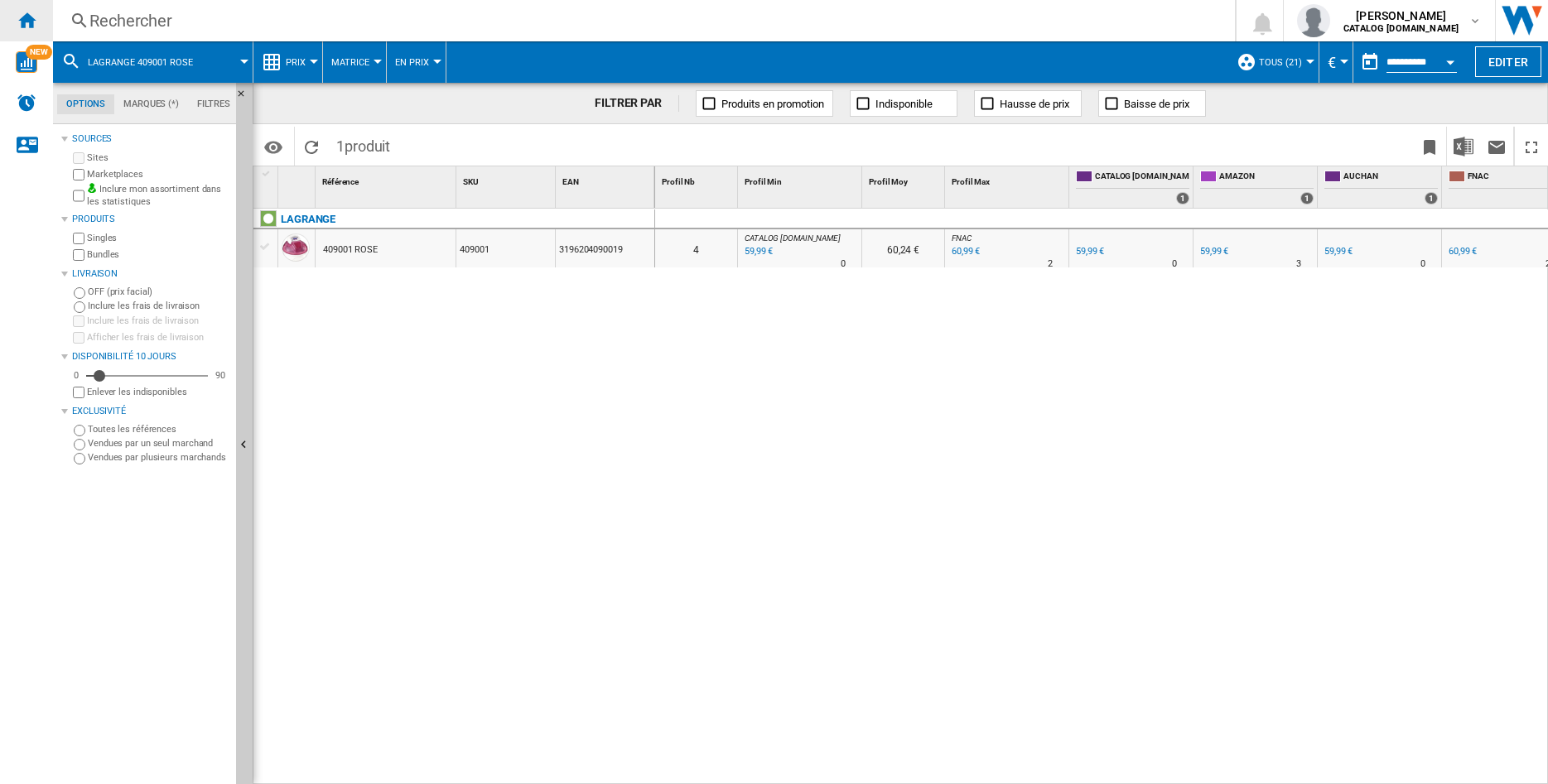
click at [31, 23] on ng-md-icon "Accueil" at bounding box center [26, 19] width 20 height 20
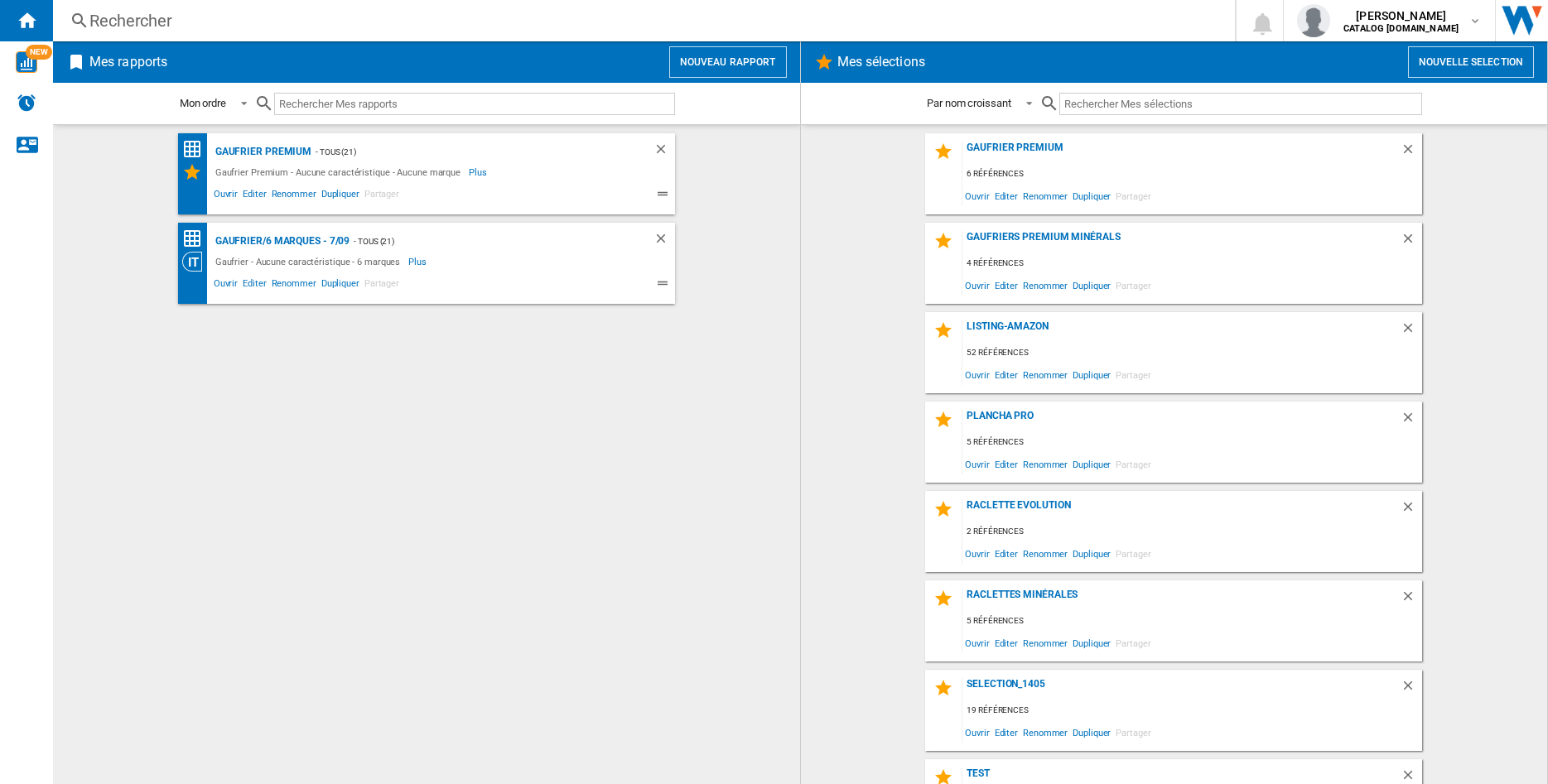
click at [701, 69] on button "Nouveau rapport" at bounding box center [728, 62] width 117 height 31
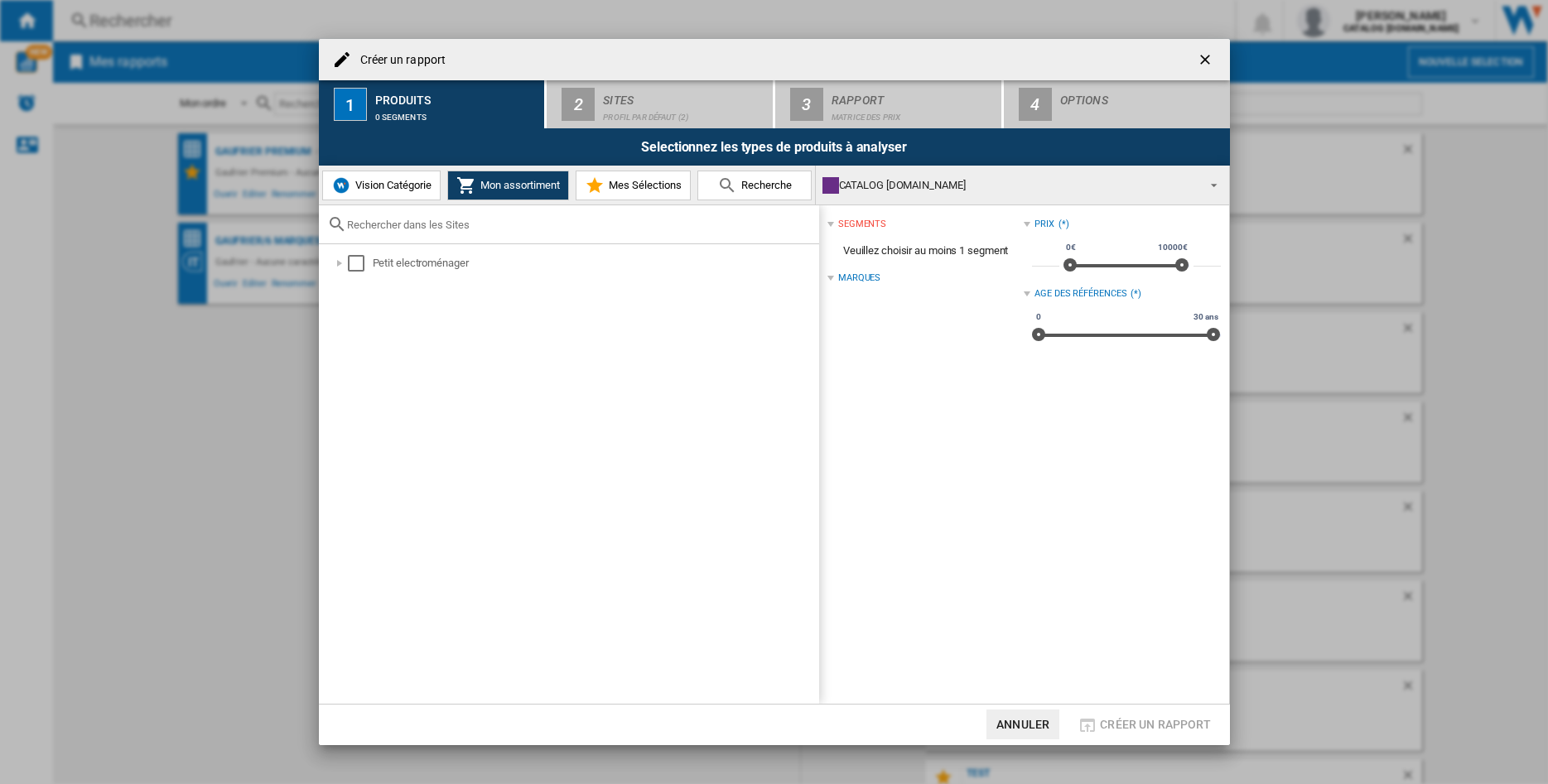
click at [347, 188] on img at bounding box center [341, 185] width 20 height 20
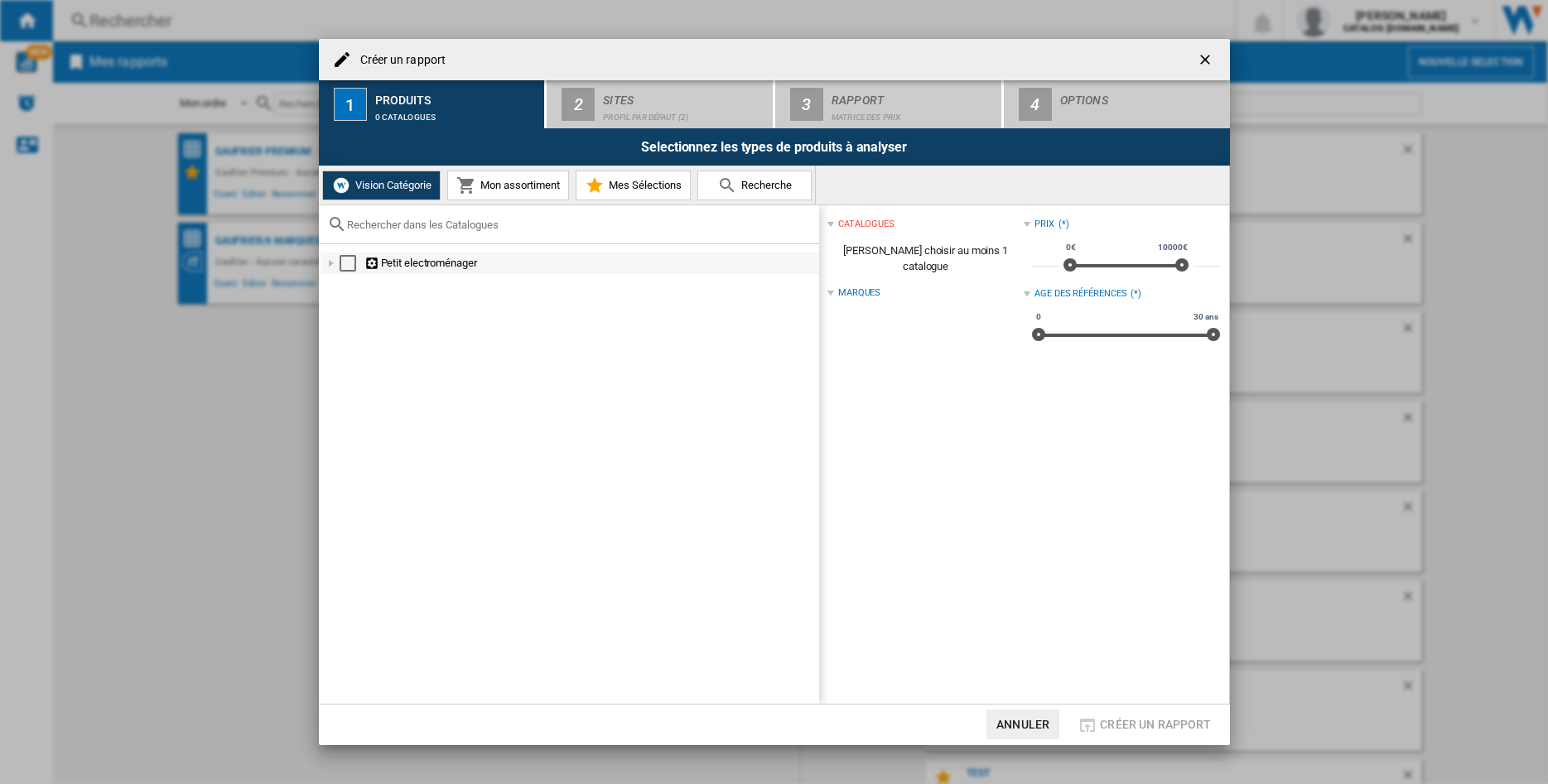
click at [333, 266] on div at bounding box center [331, 263] width 17 height 17
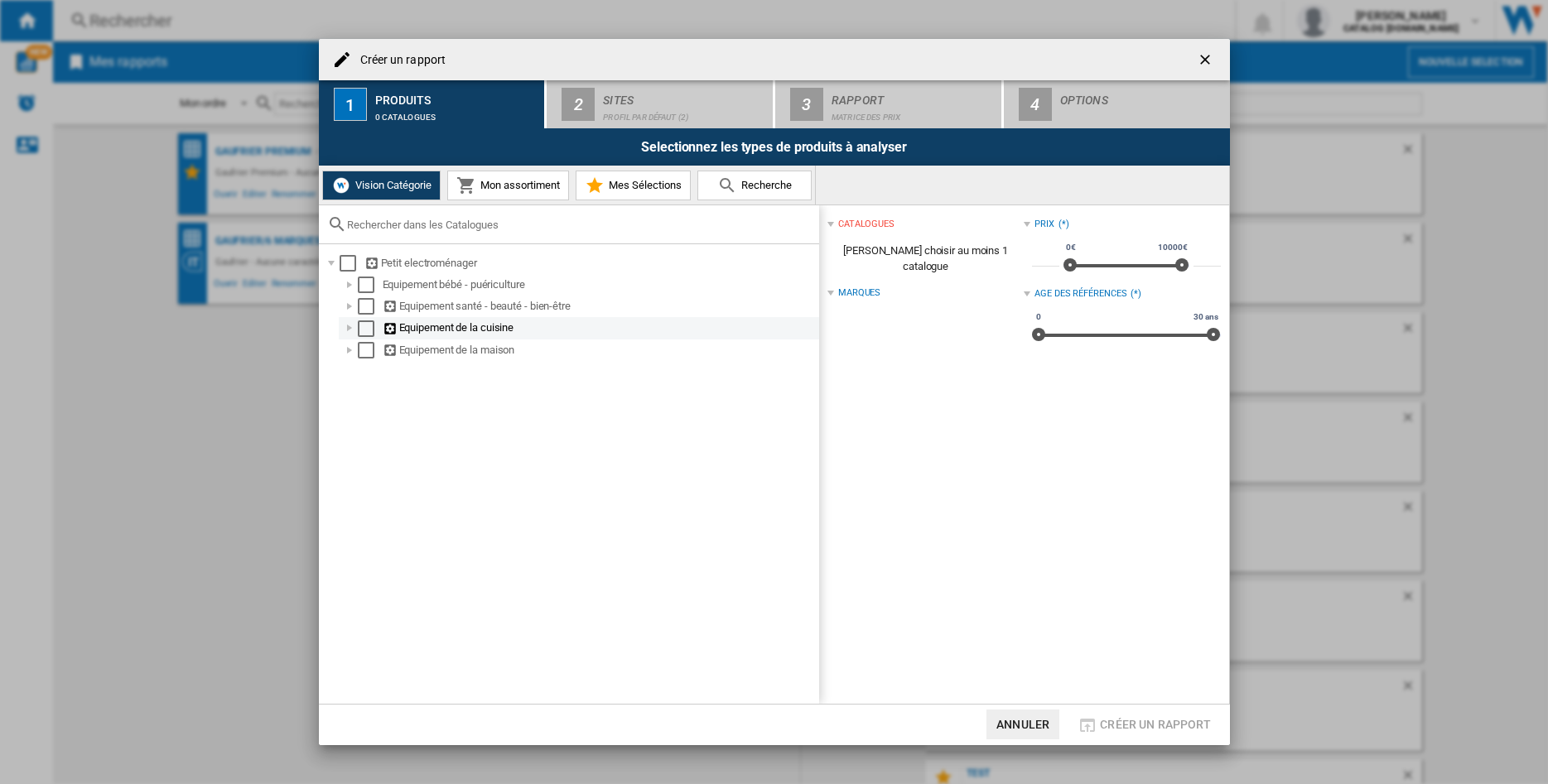
click at [351, 329] on div at bounding box center [349, 328] width 17 height 17
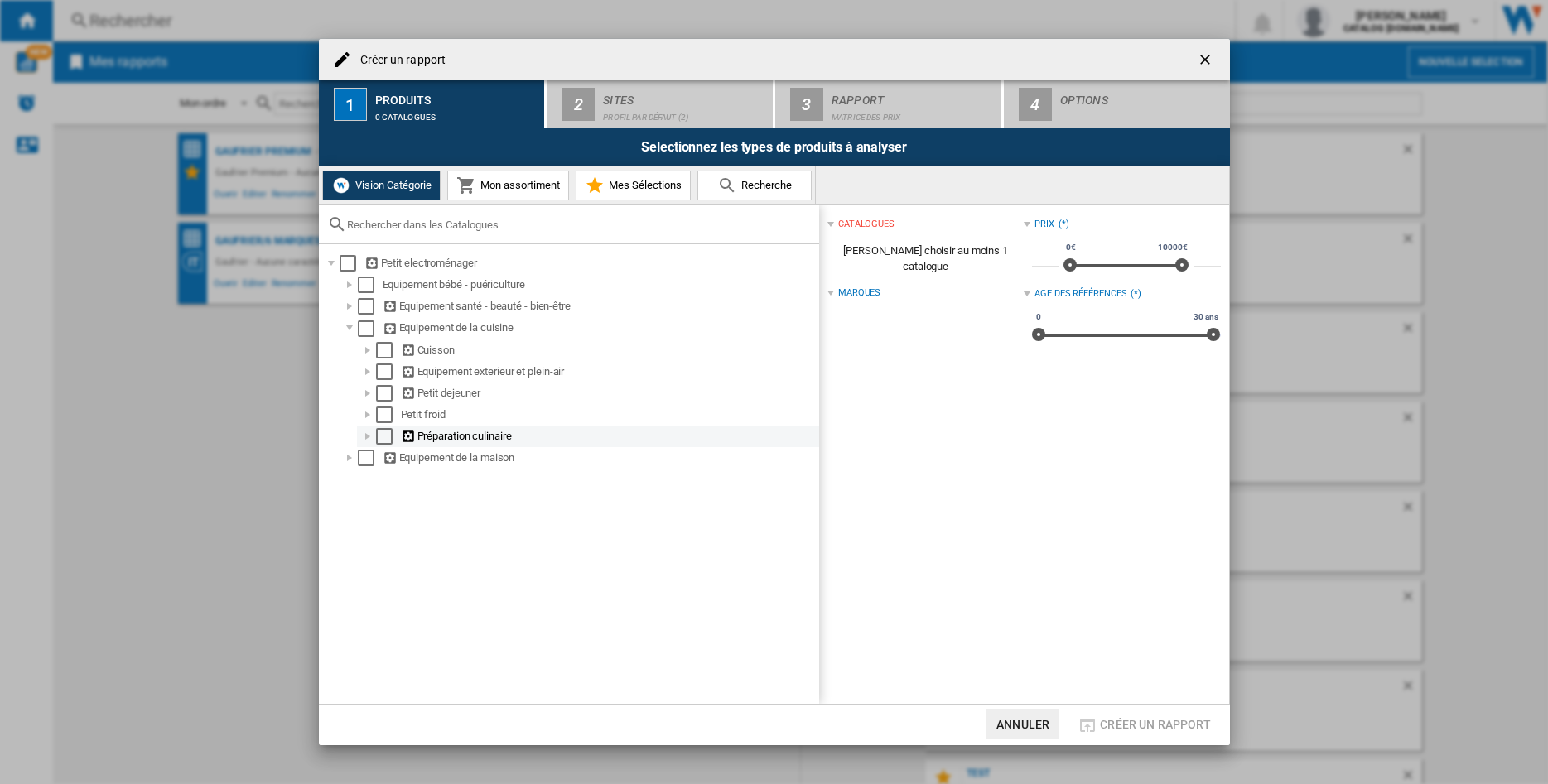
click at [364, 440] on div at bounding box center [367, 436] width 17 height 17
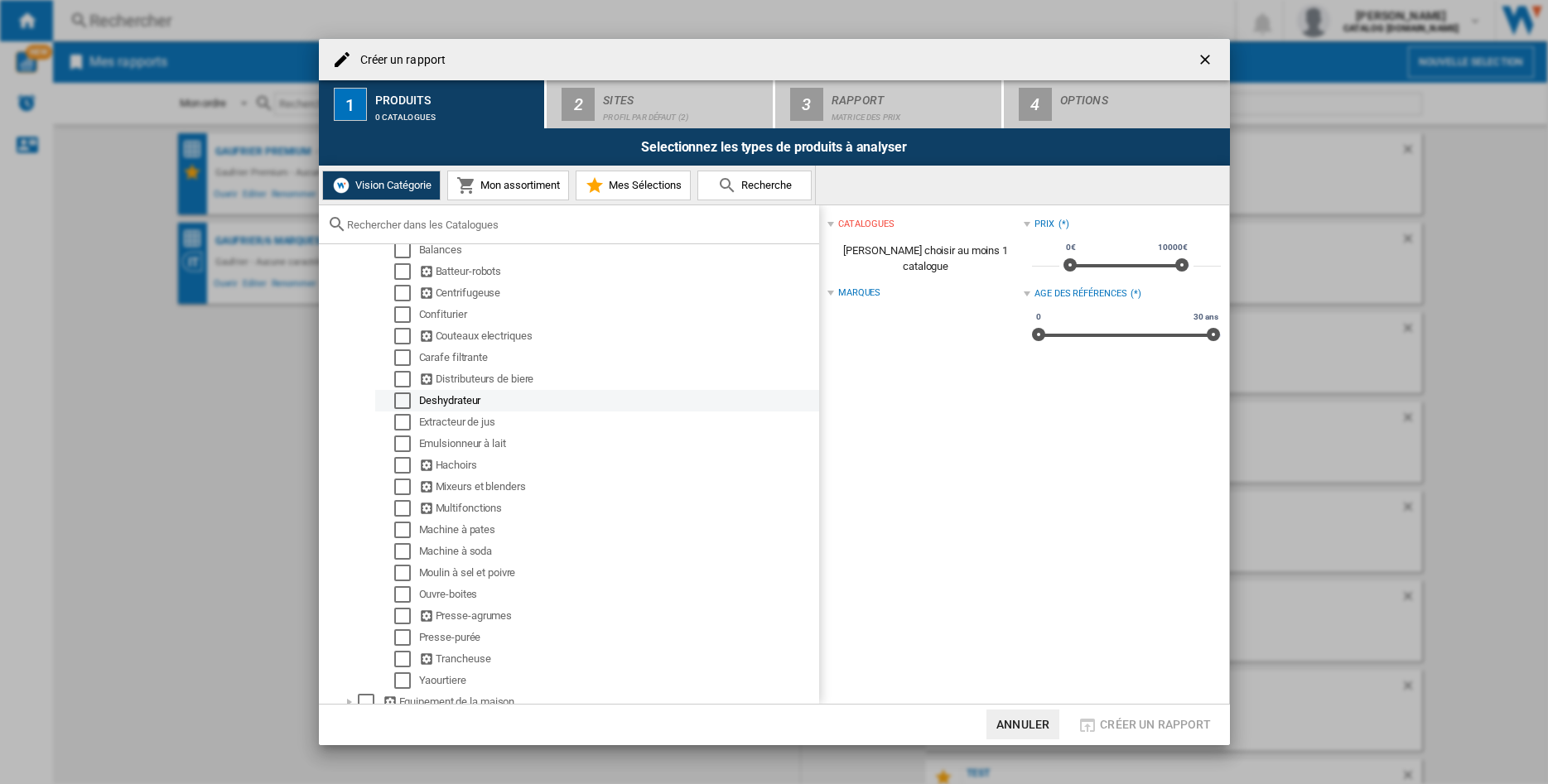
scroll to position [267, 0]
click at [400, 452] on div "Select" at bounding box center [402, 454] width 17 height 17
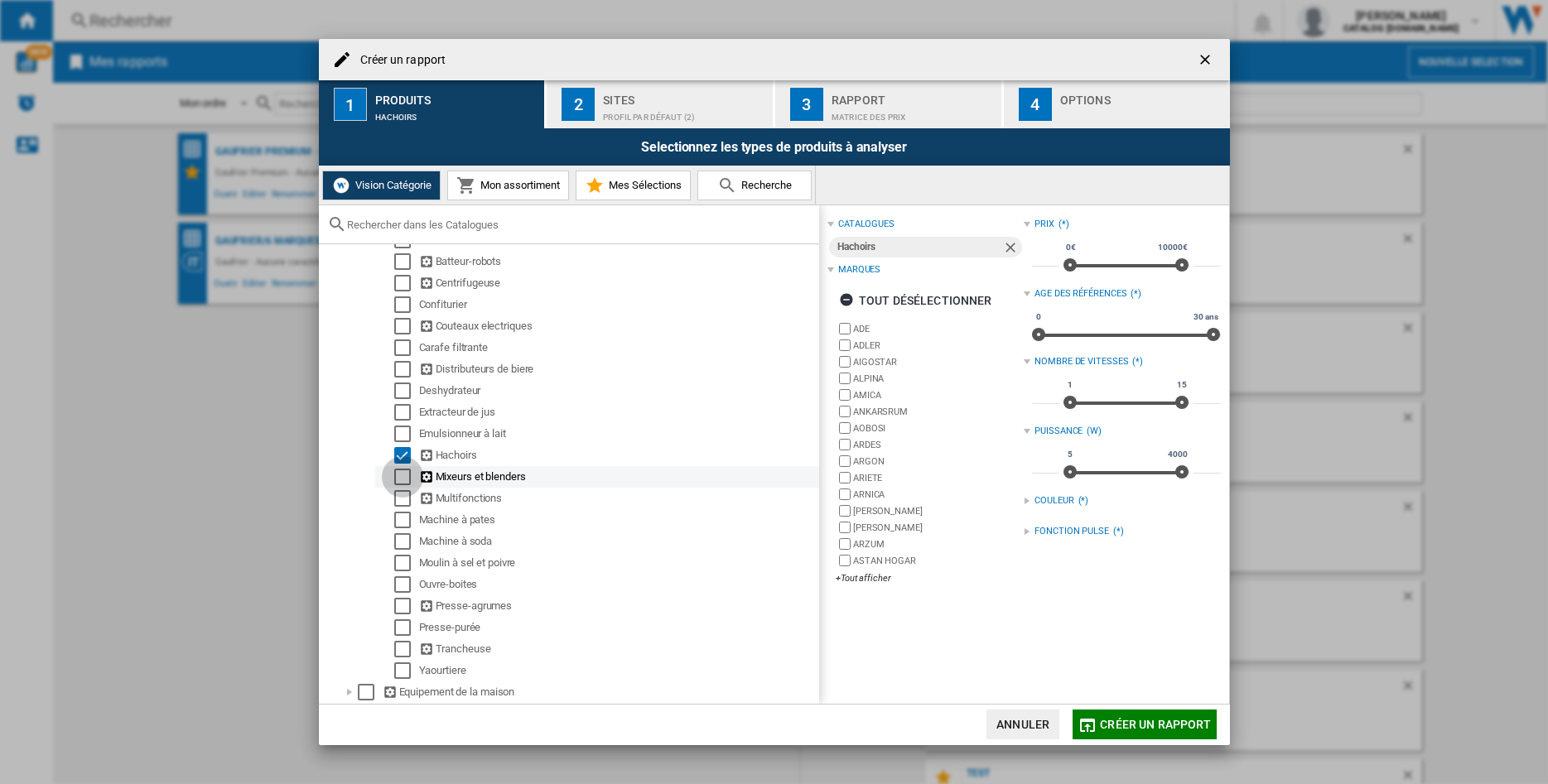
click at [400, 473] on div "Select" at bounding box center [402, 476] width 17 height 17
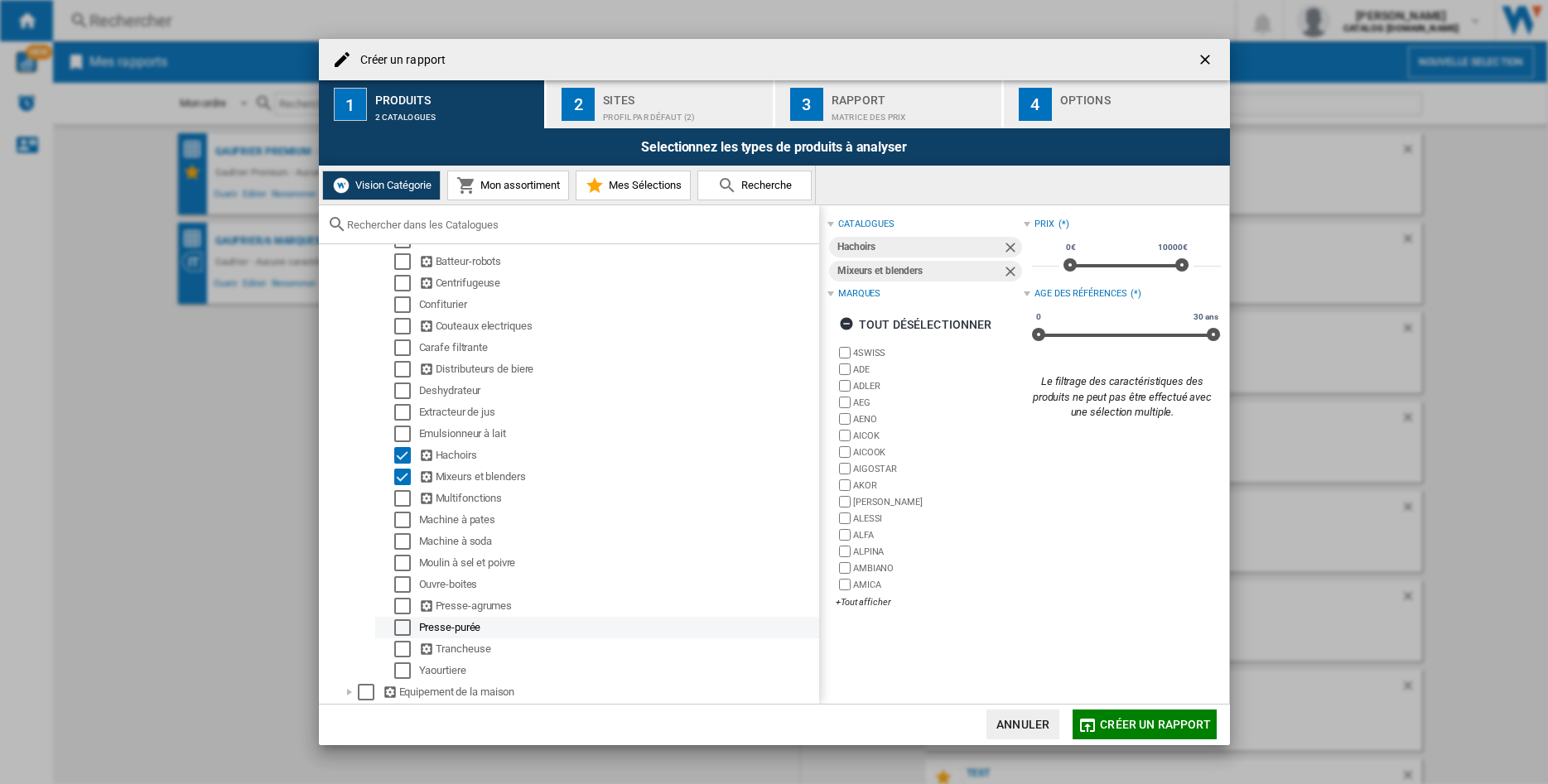
click at [396, 625] on div "Select" at bounding box center [402, 627] width 17 height 17
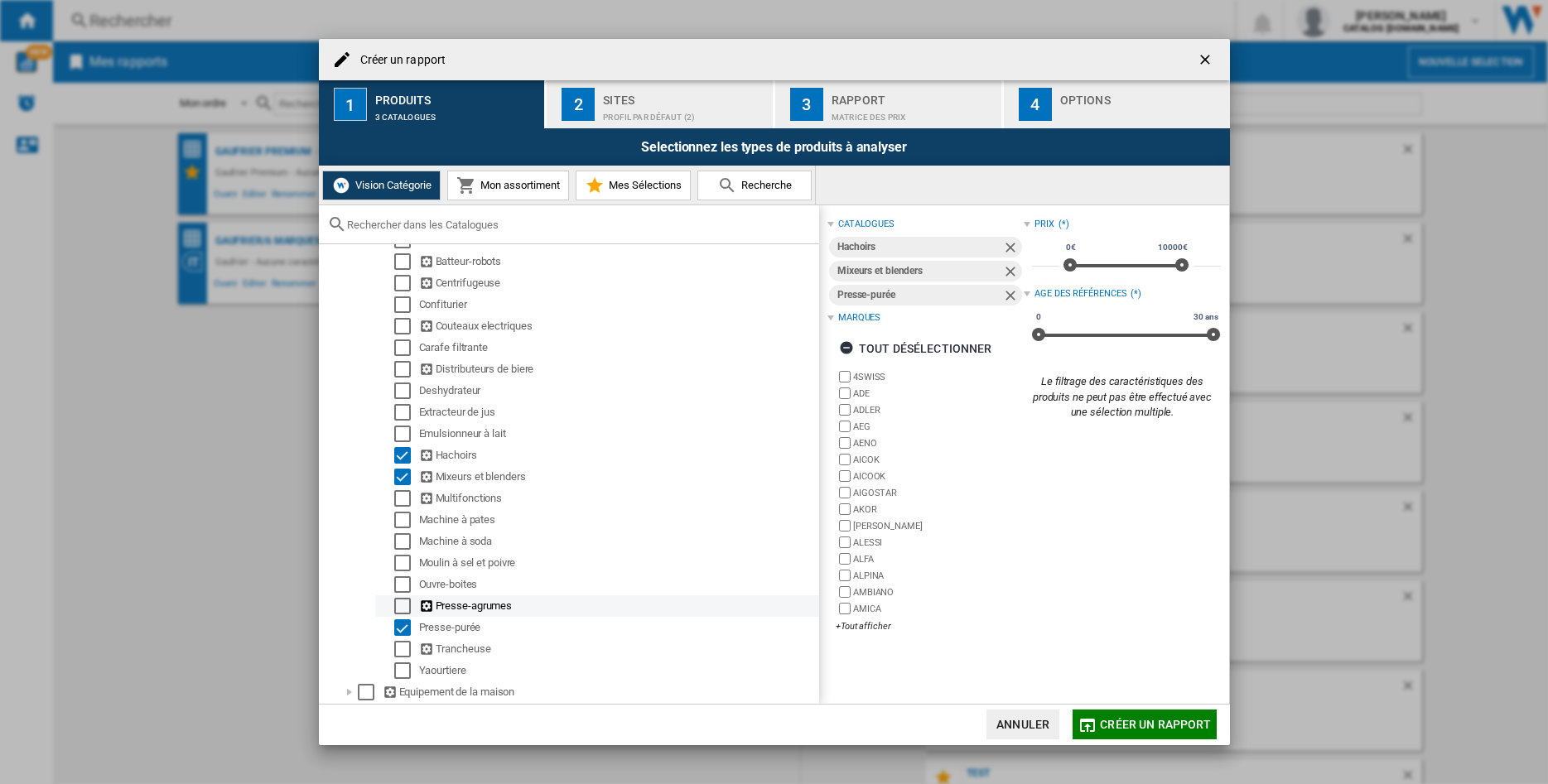
scroll to position [193, 0]
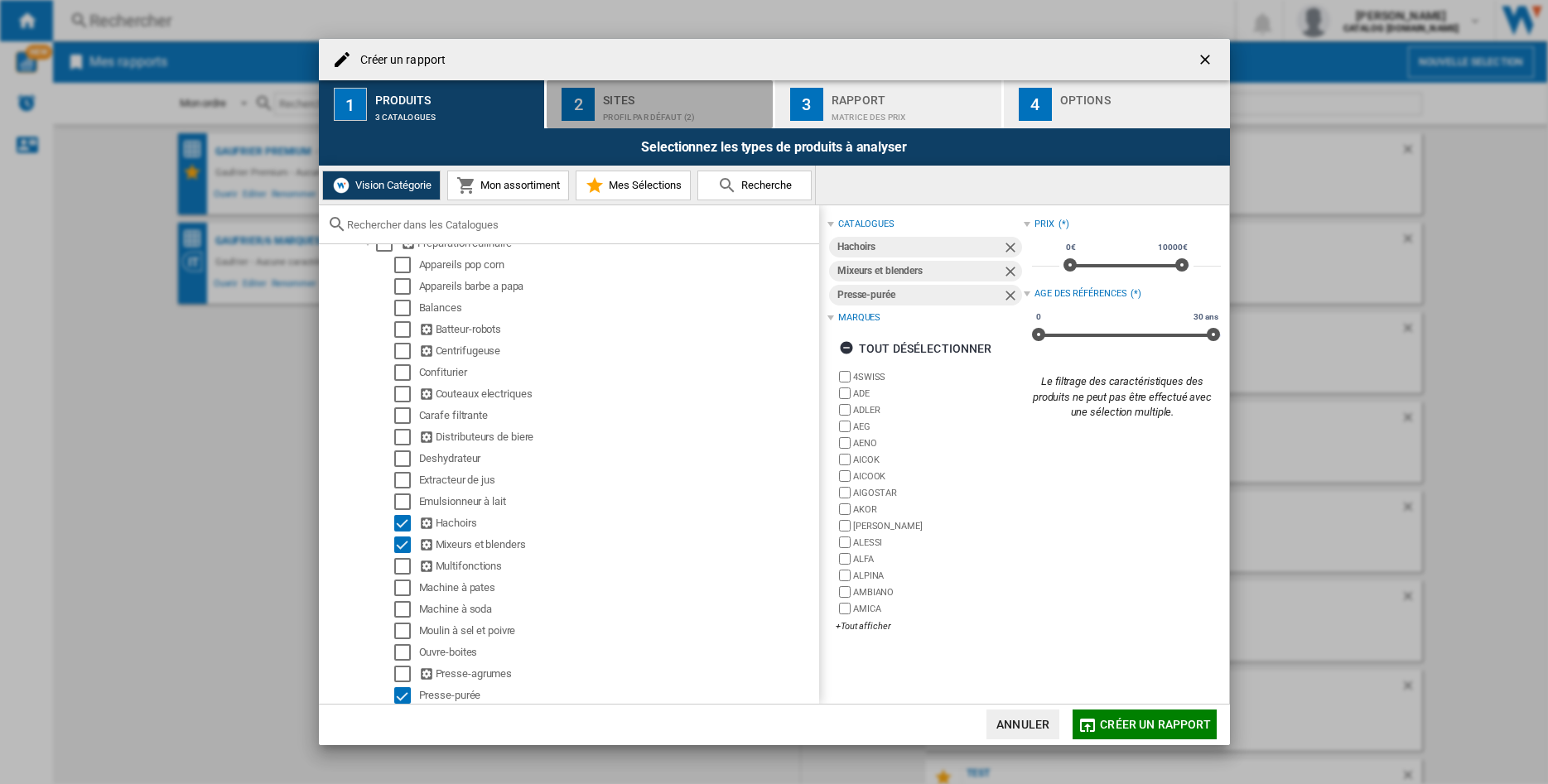
click at [649, 104] on div "Sites" at bounding box center [684, 95] width 164 height 17
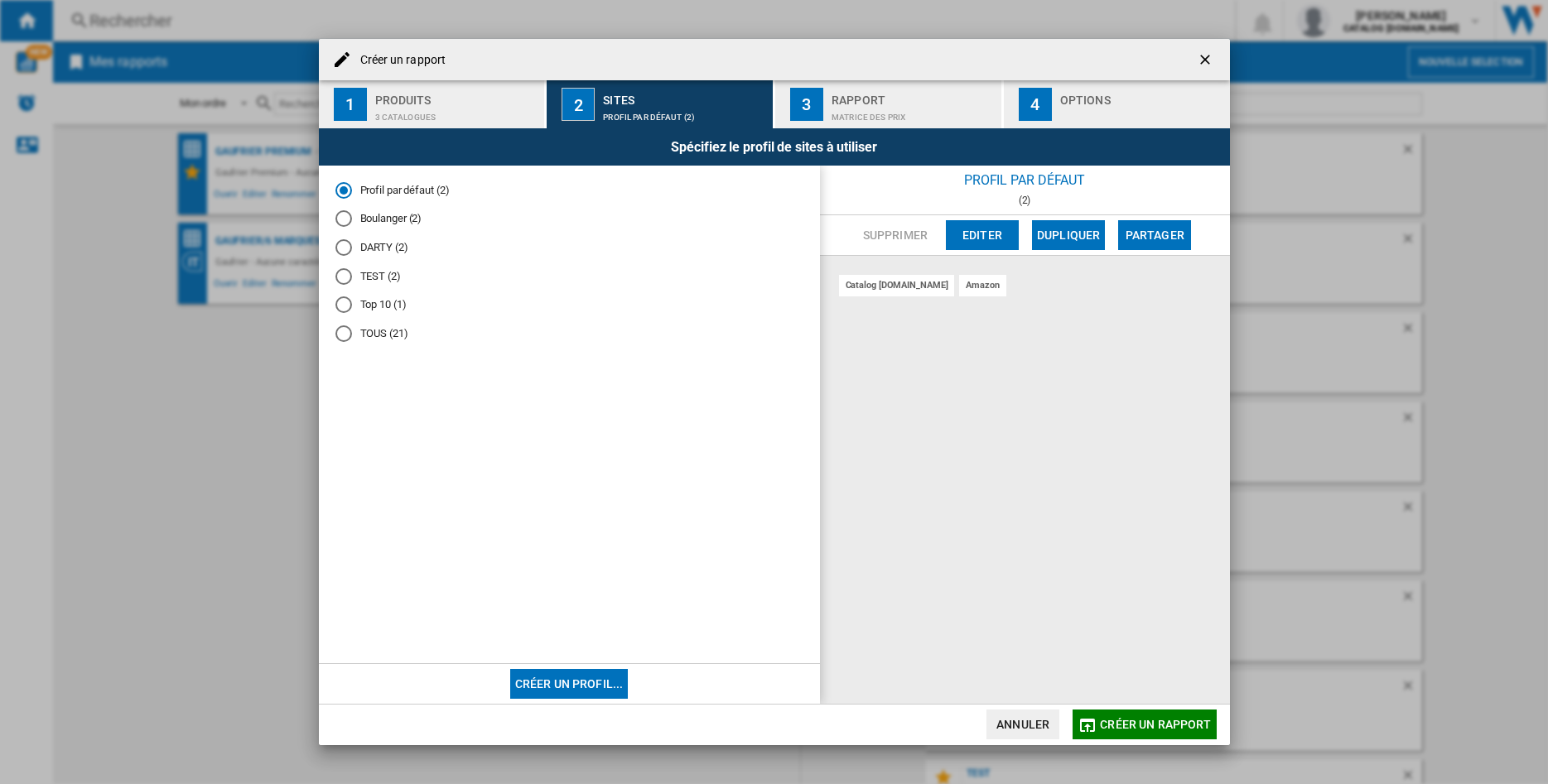
click at [345, 246] on div "DARTY (2)" at bounding box center [343, 247] width 17 height 17
click at [854, 92] on div "Rapport" at bounding box center [913, 95] width 164 height 17
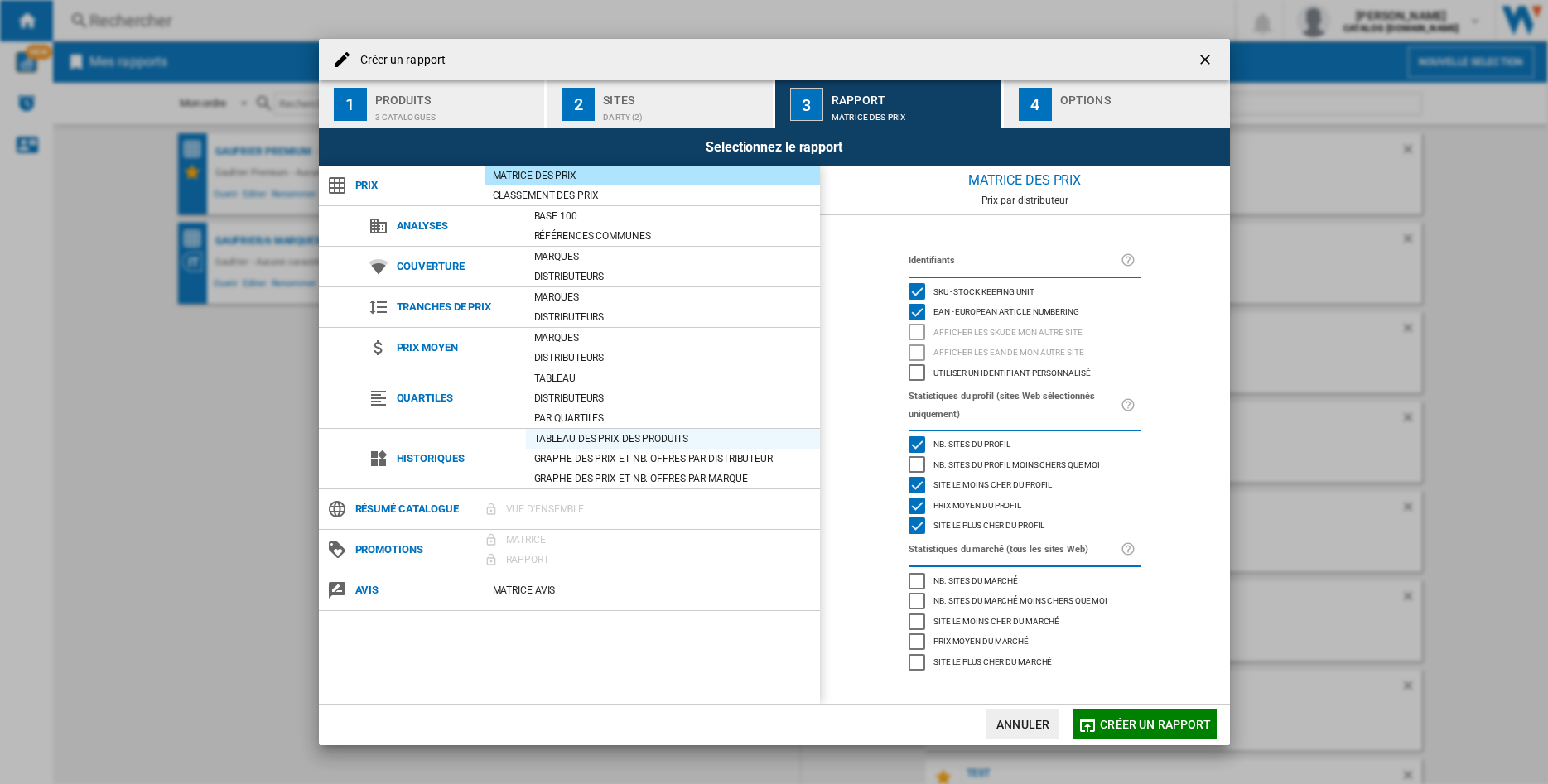
click at [584, 440] on div "Tableau des prix des produits" at bounding box center [673, 438] width 294 height 17
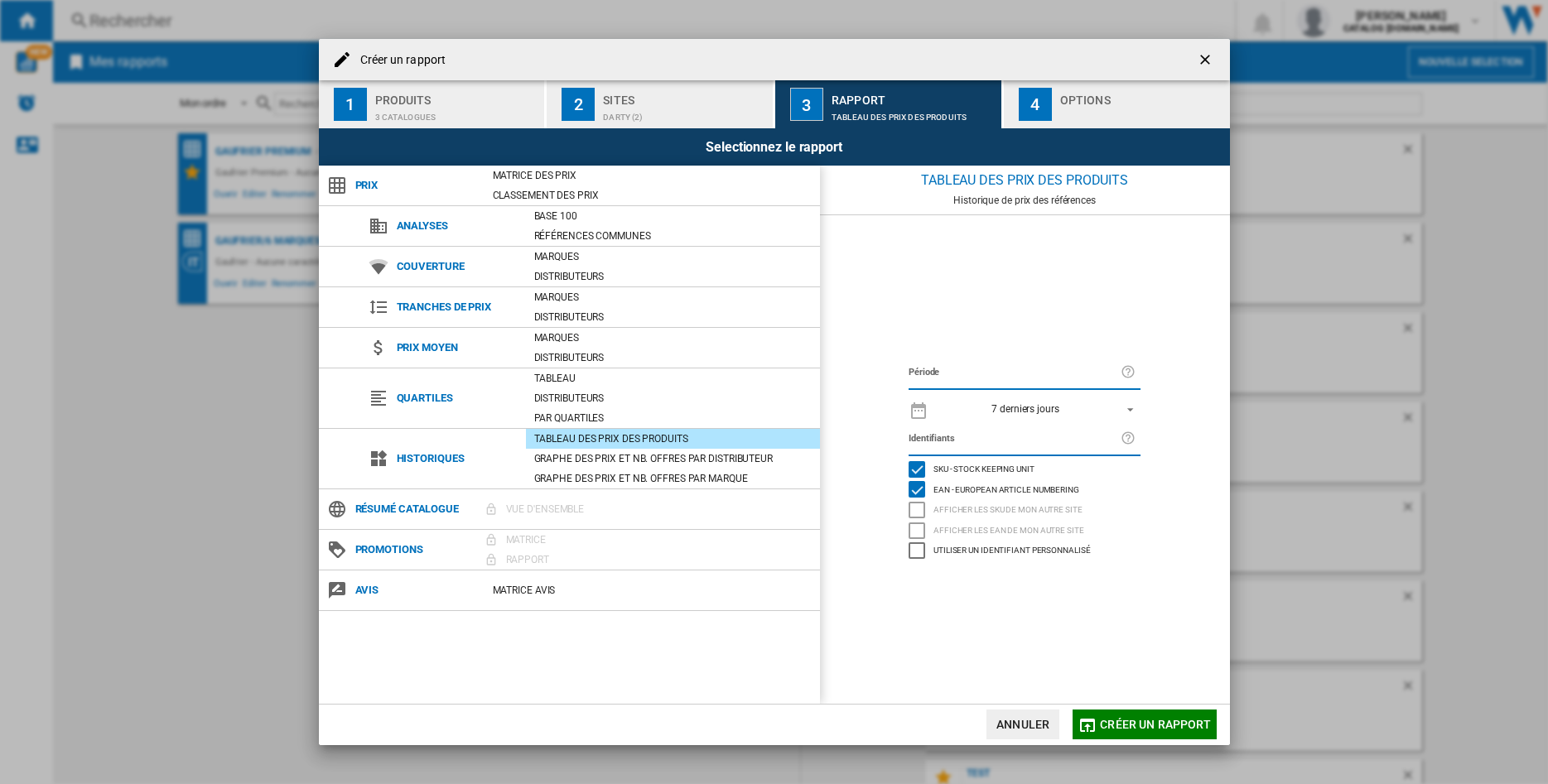
click at [1127, 401] on span "REPORTS.WIZARD.STEPS.REPORT.STEPS.REPORT_OPTIONS.PERIOD: 7 derniers jours" at bounding box center [1125, 407] width 20 height 15
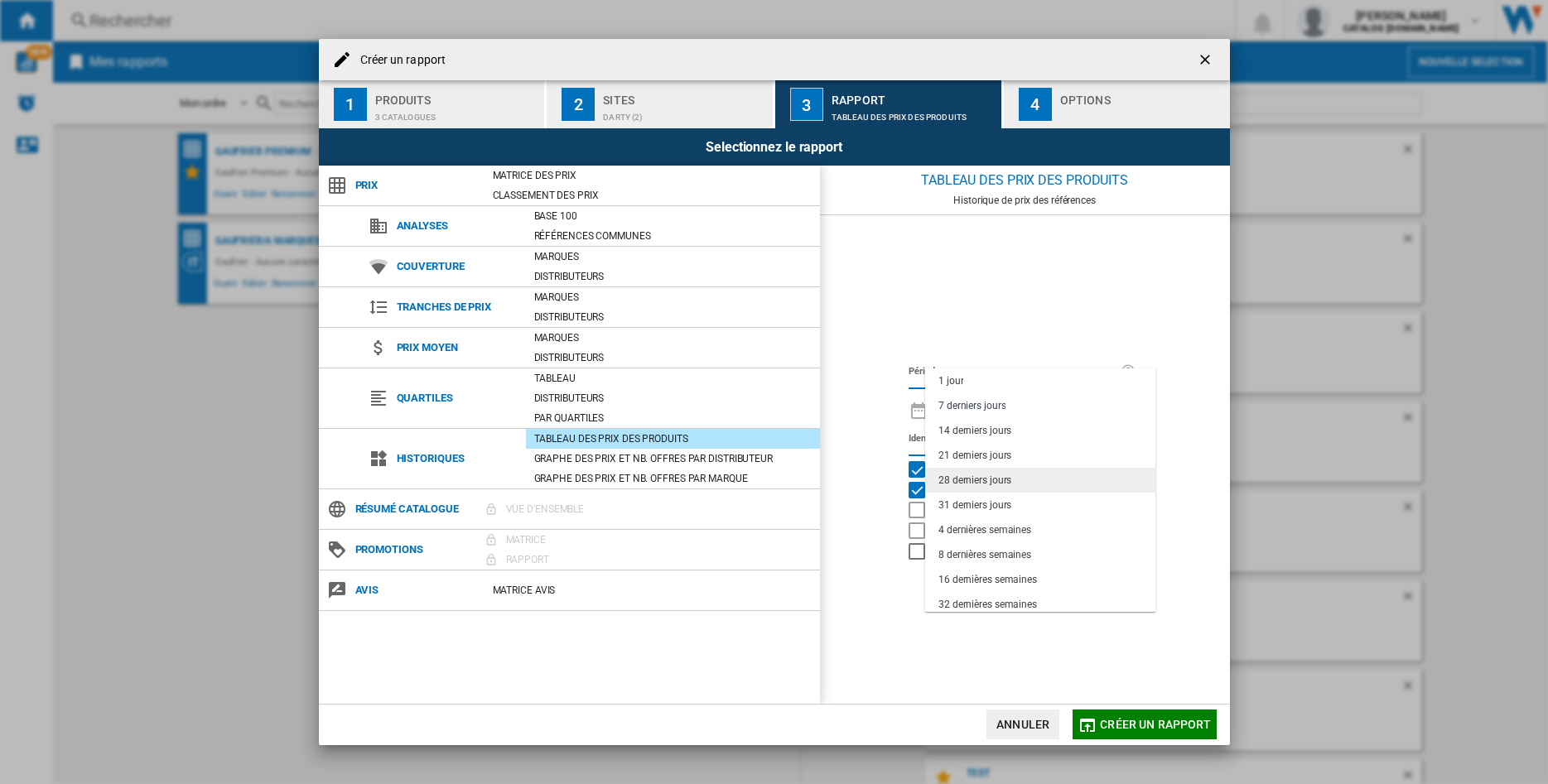
scroll to position [104, 0]
click at [1008, 579] on div "12 derniers mois" at bounding box center [974, 575] width 73 height 14
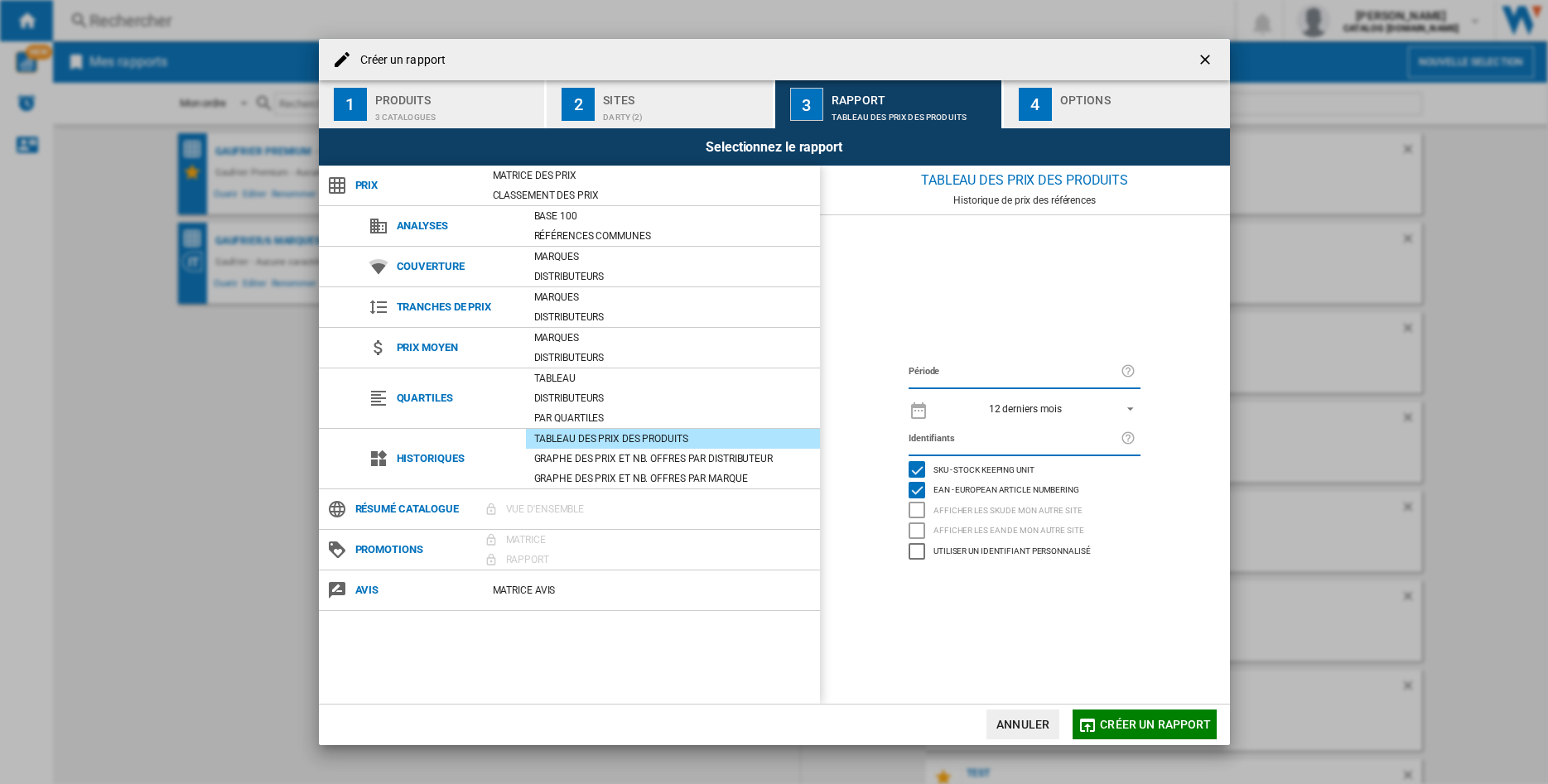
click at [1076, 106] on div "button" at bounding box center [1141, 113] width 164 height 17
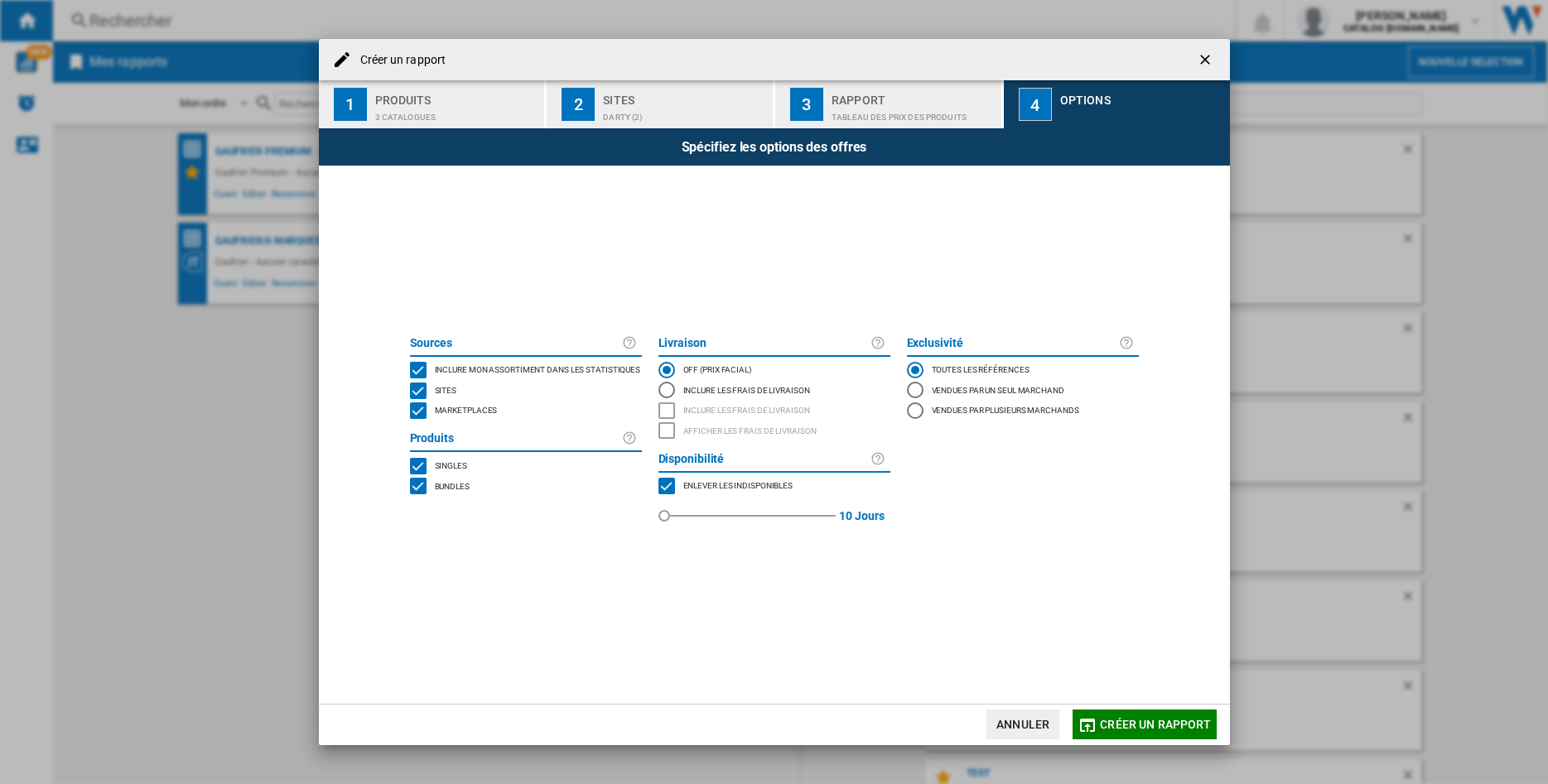
click at [422, 412] on div "MARKETPLACES" at bounding box center [418, 410] width 17 height 17
click at [1135, 725] on span "Créer un rapport" at bounding box center [1154, 724] width 111 height 13
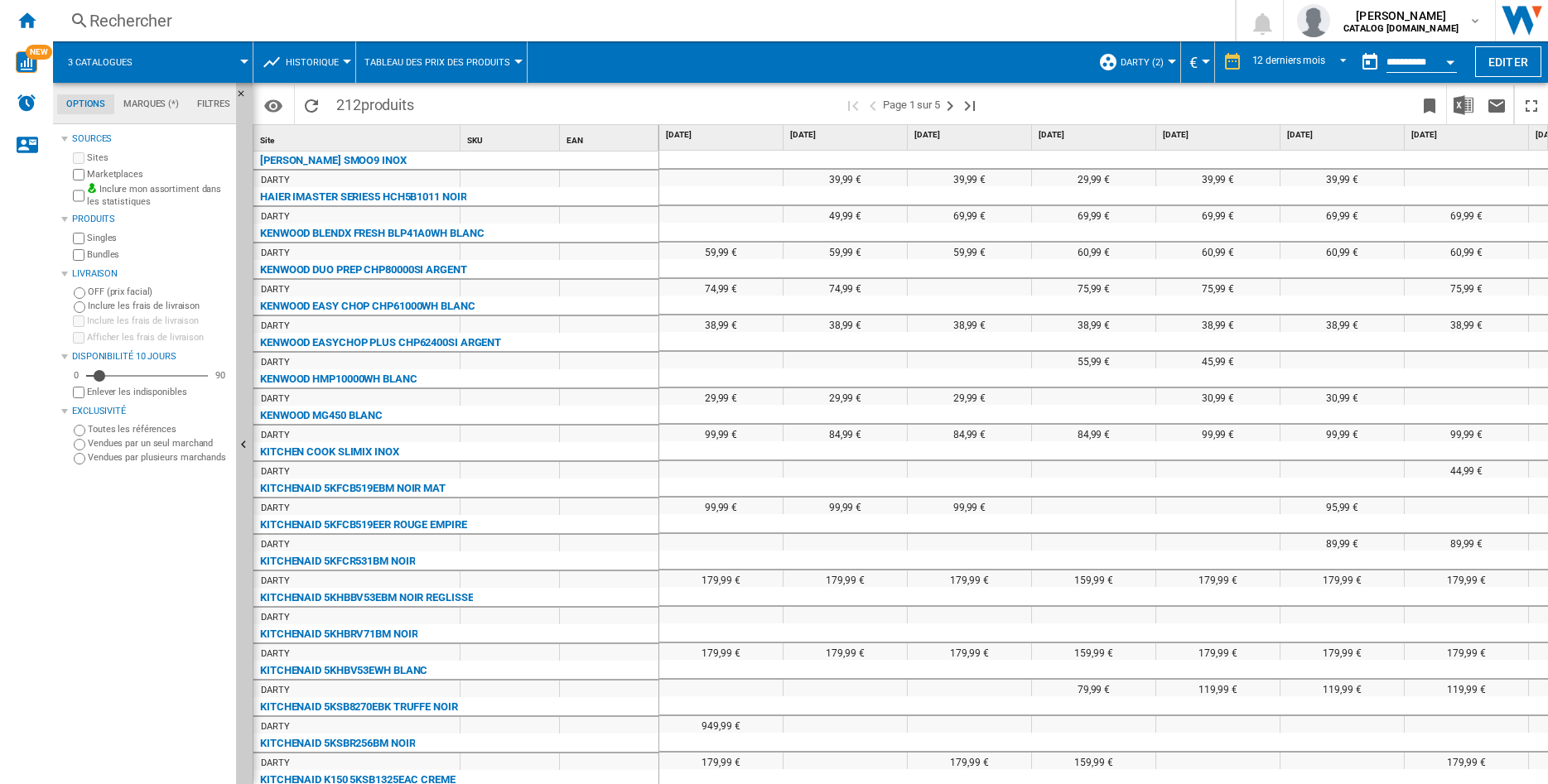
scroll to position [1021, 0]
click at [1461, 101] on img "Télécharger au format Excel" at bounding box center [1463, 105] width 20 height 20
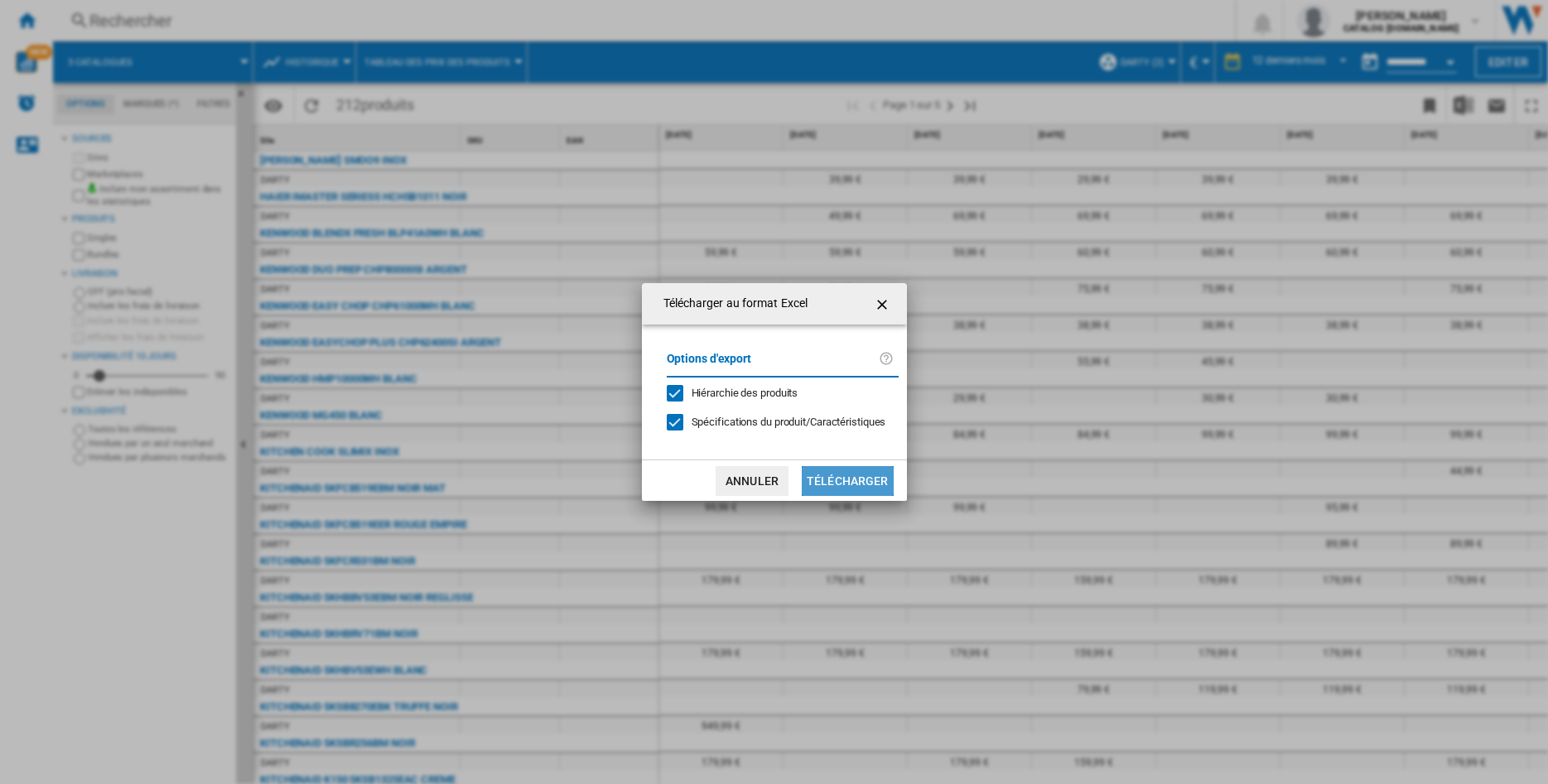
click at [854, 485] on button "Télécharger" at bounding box center [847, 481] width 92 height 30
